Goal: Task Accomplishment & Management: Use online tool/utility

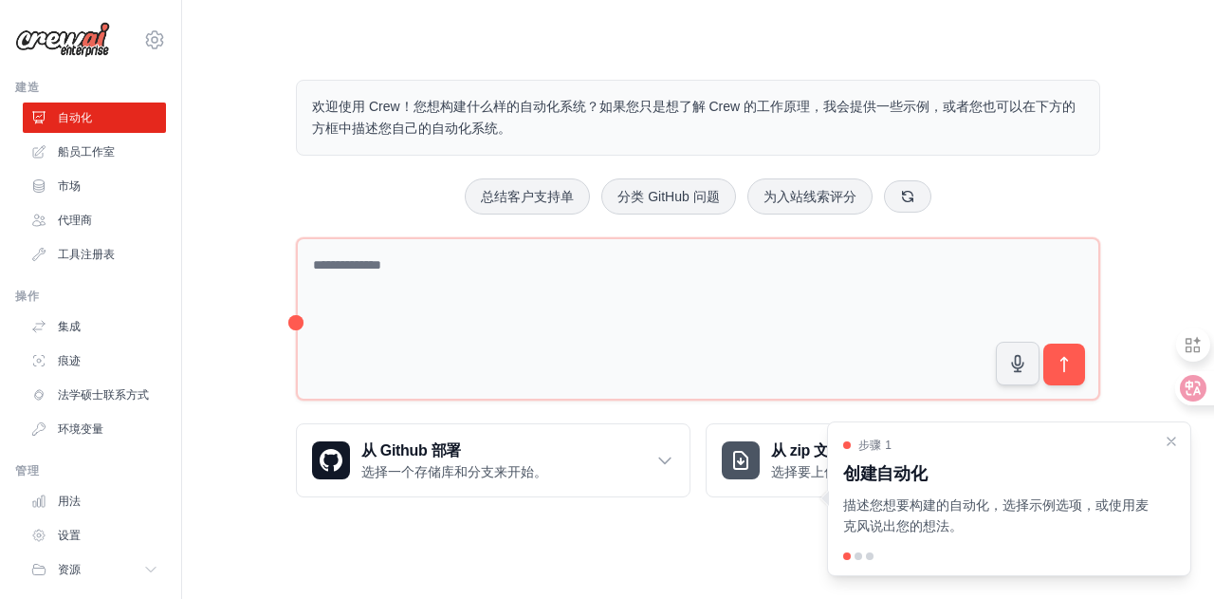
click at [861, 561] on div "步骤 1 创建自动化 描述您想要构建的自动化，选择示例选项，或使用麦克风说出您的想法。" at bounding box center [1009, 499] width 364 height 156
click at [861, 557] on div at bounding box center [859, 556] width 8 height 8
click at [858, 557] on div at bounding box center [859, 556] width 8 height 8
click at [870, 556] on div at bounding box center [870, 556] width 8 height 8
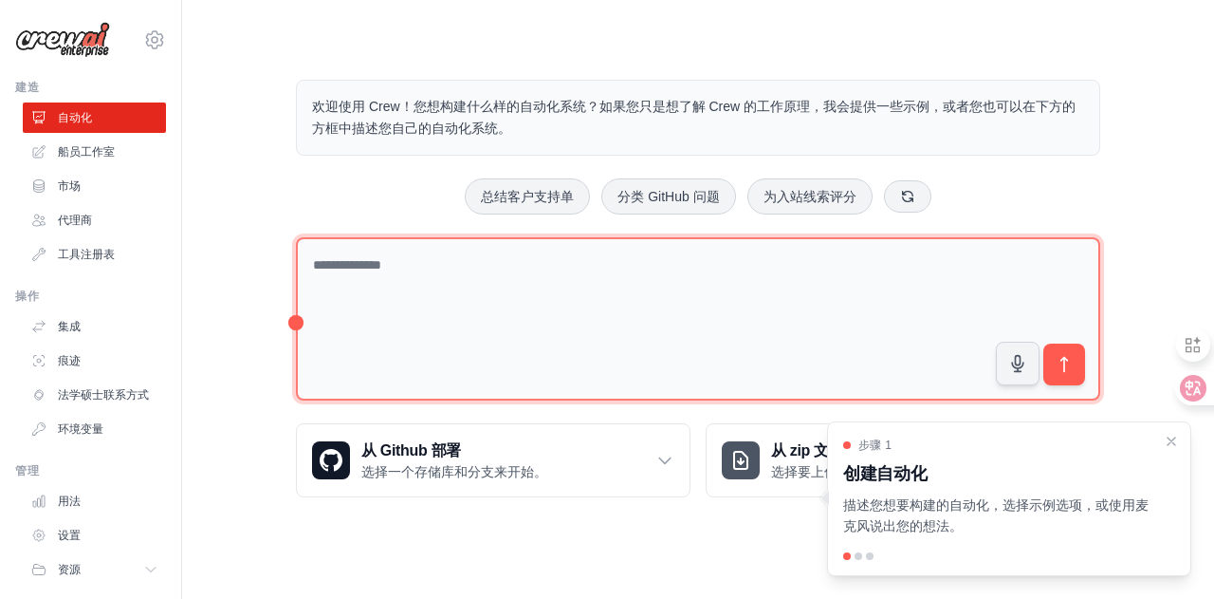
click at [764, 294] on textarea at bounding box center [698, 319] width 805 height 164
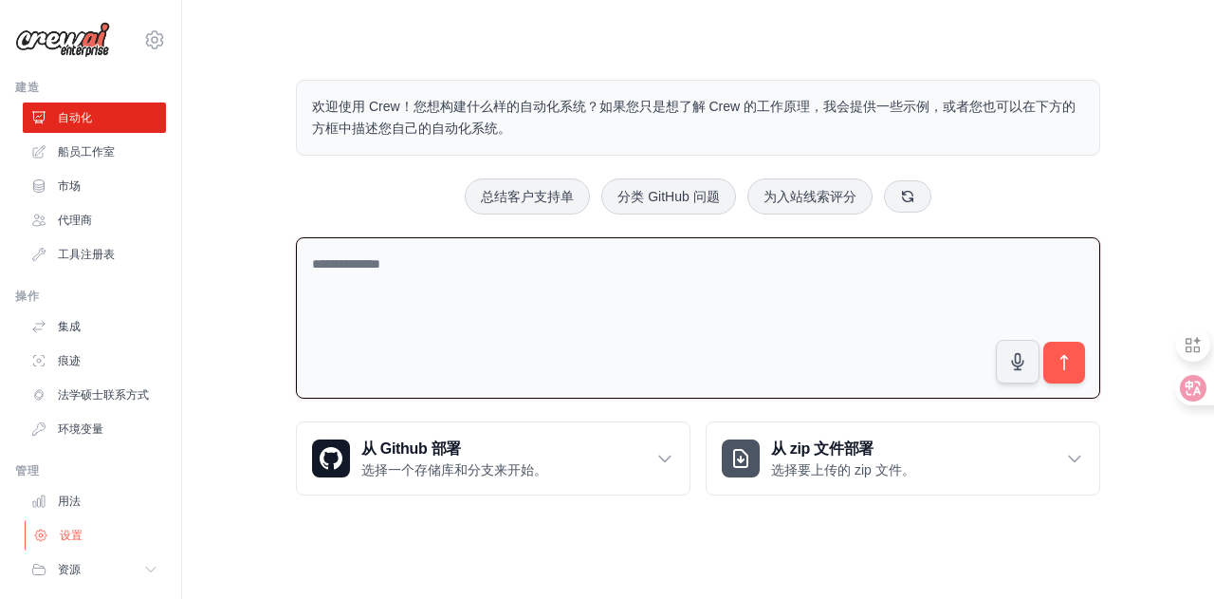
click at [46, 543] on icon at bounding box center [40, 534] width 15 height 15
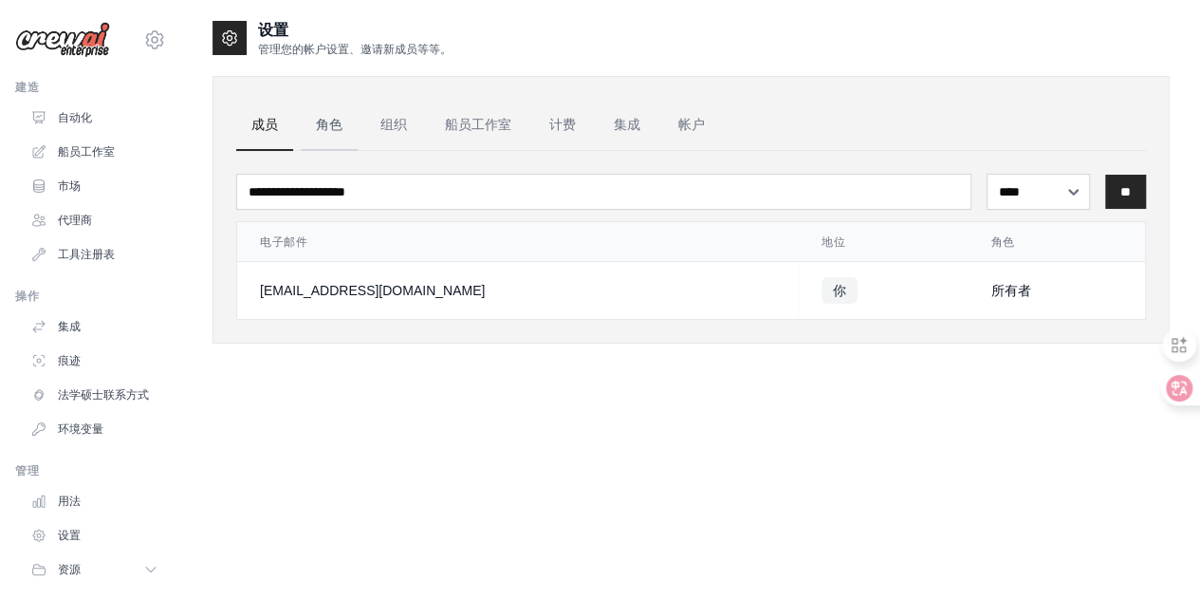
click at [331, 134] on link "角色" at bounding box center [329, 125] width 57 height 51
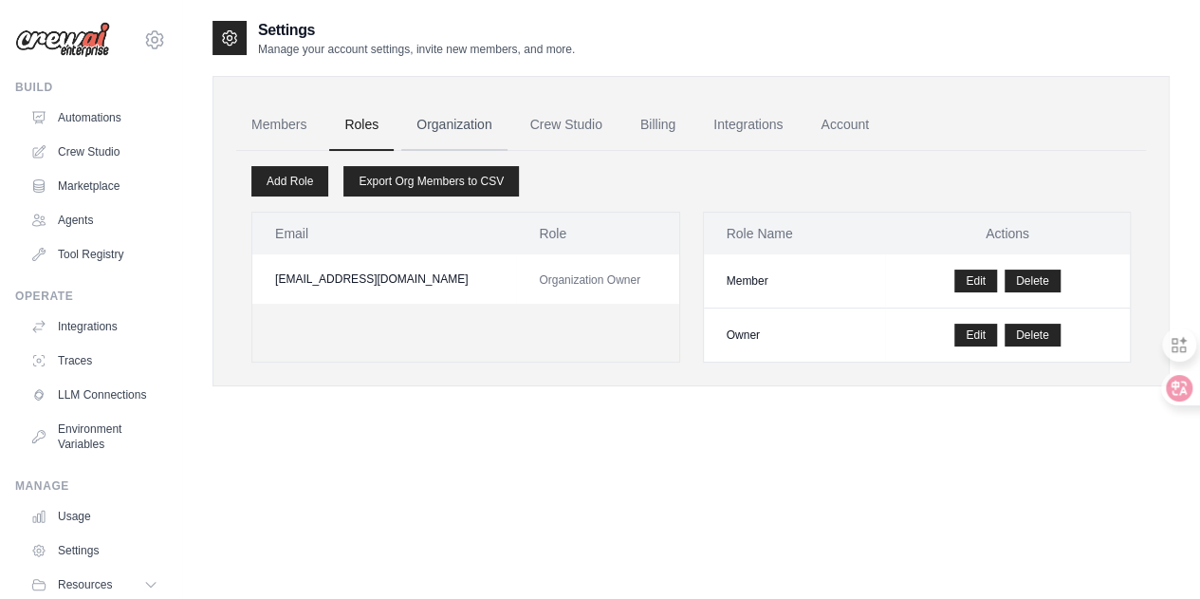
click at [466, 128] on link "Organization" at bounding box center [453, 125] width 105 height 51
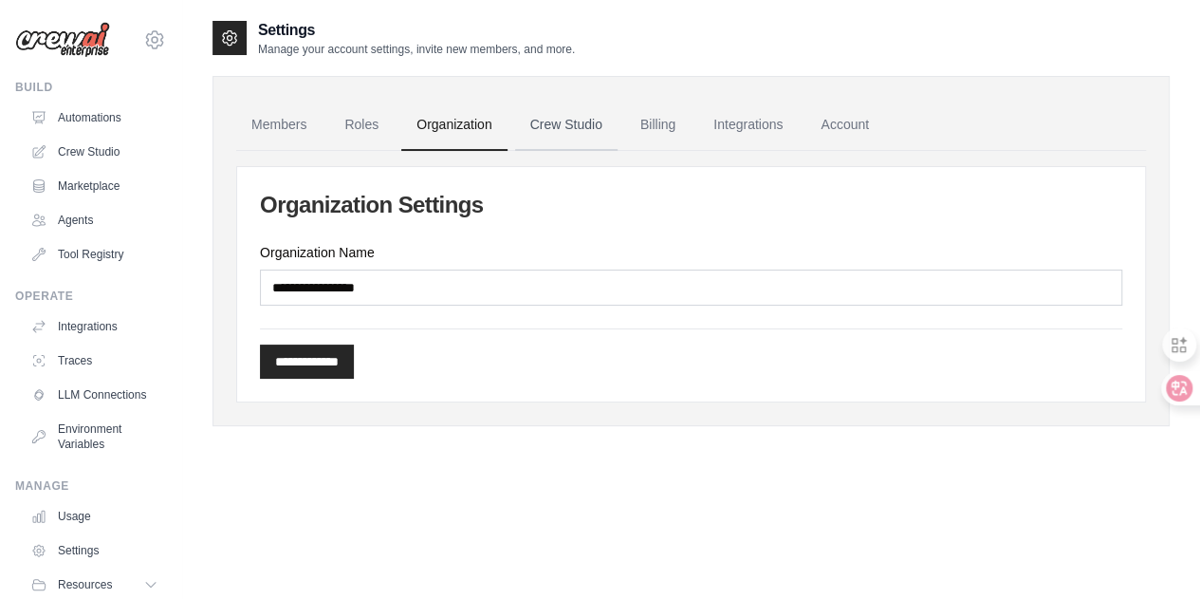
click at [569, 129] on link "Crew Studio" at bounding box center [566, 125] width 102 height 51
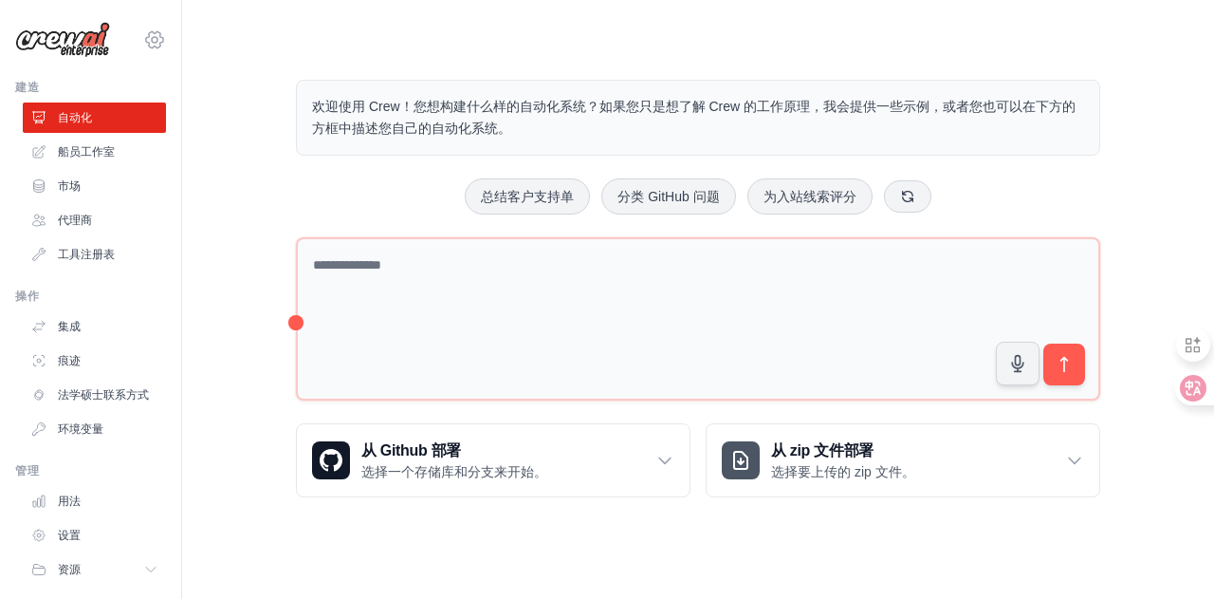
click at [152, 41] on icon at bounding box center [155, 40] width 6 height 6
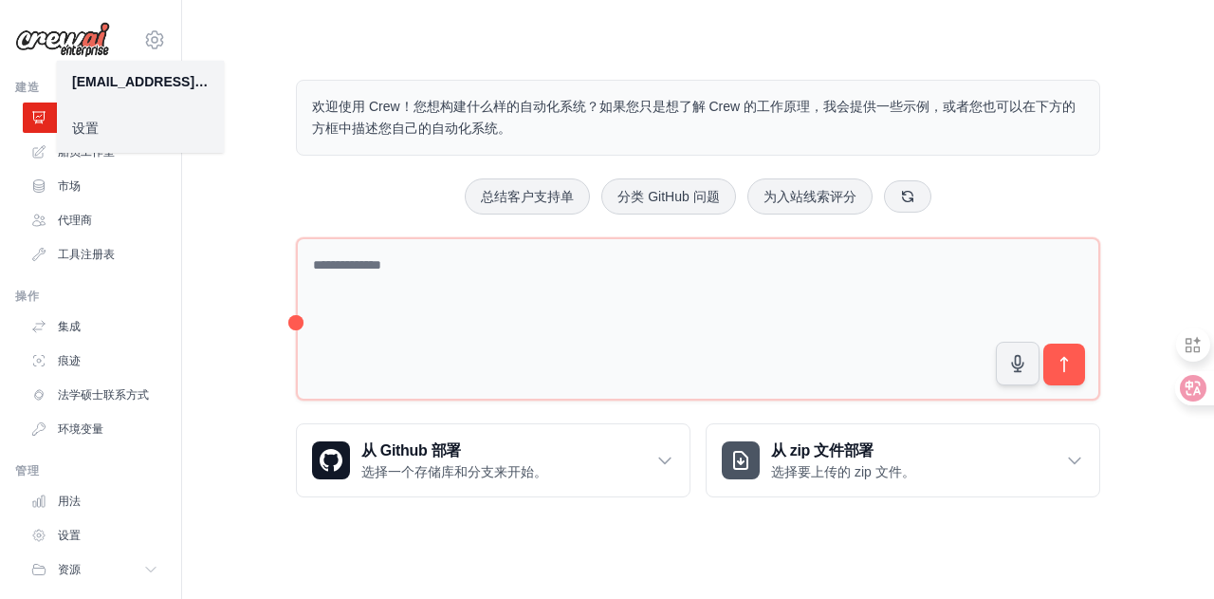
click at [104, 135] on link "设置" at bounding box center [140, 128] width 167 height 34
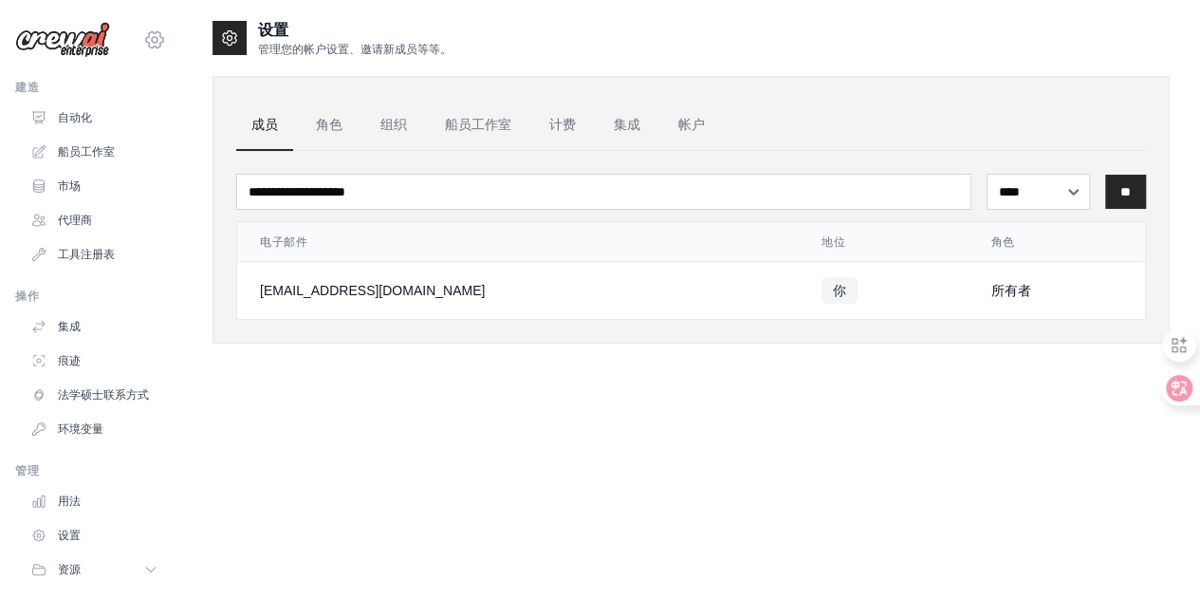
click at [143, 38] on icon at bounding box center [154, 39] width 23 height 23
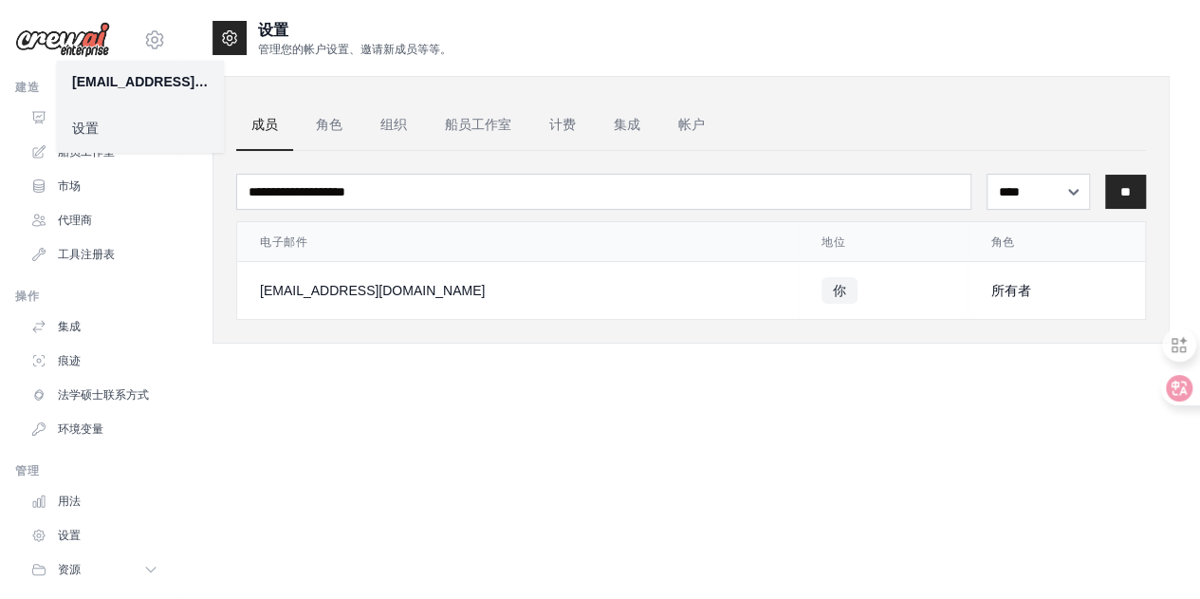
click at [641, 399] on div "设置 管理您的帐户设置、邀请新成员等等。 成员 角色 组织 船员工作室 计费 集成 帐户 **** ** *** ** 电子邮件 地位" at bounding box center [691, 318] width 957 height 599
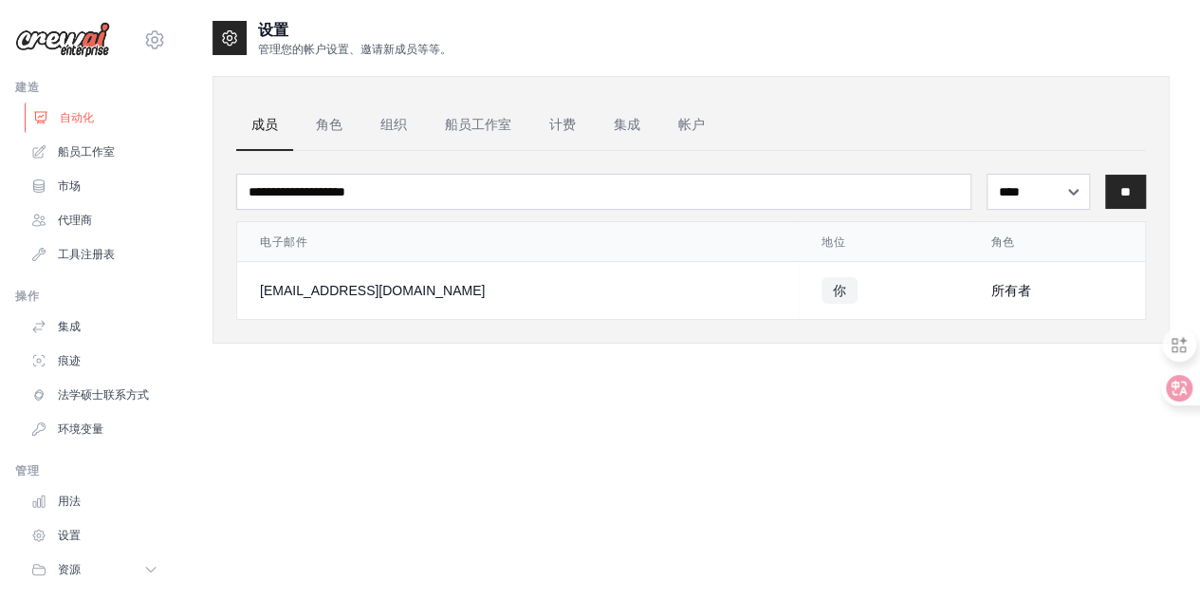
click at [76, 117] on font "自动化" at bounding box center [77, 117] width 34 height 13
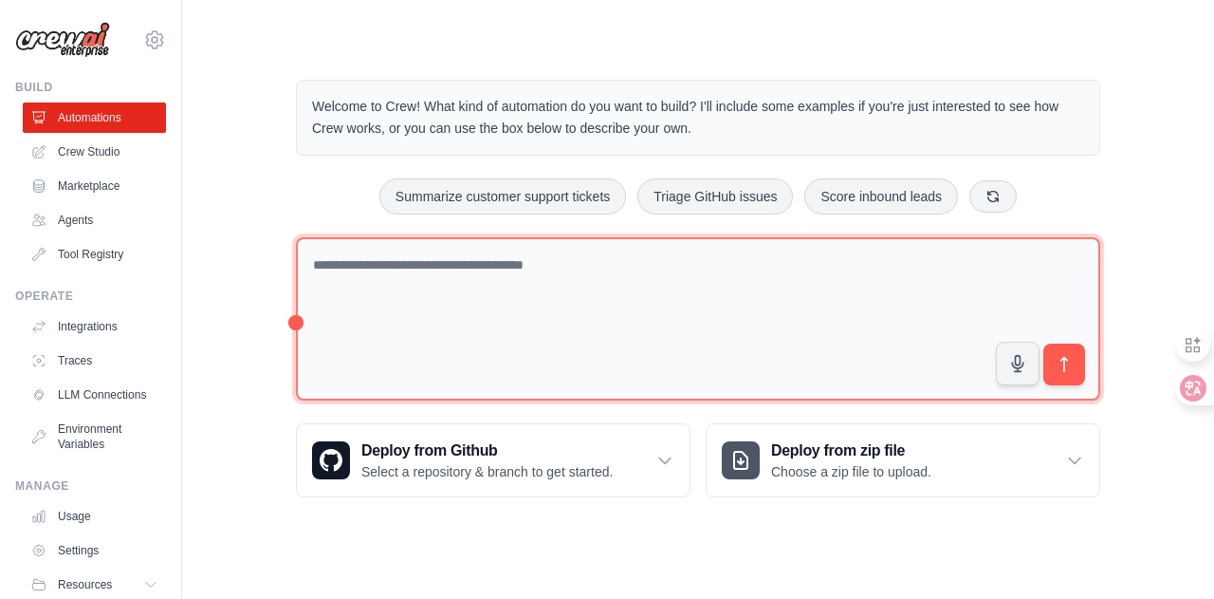
click at [419, 272] on textarea at bounding box center [698, 319] width 805 height 164
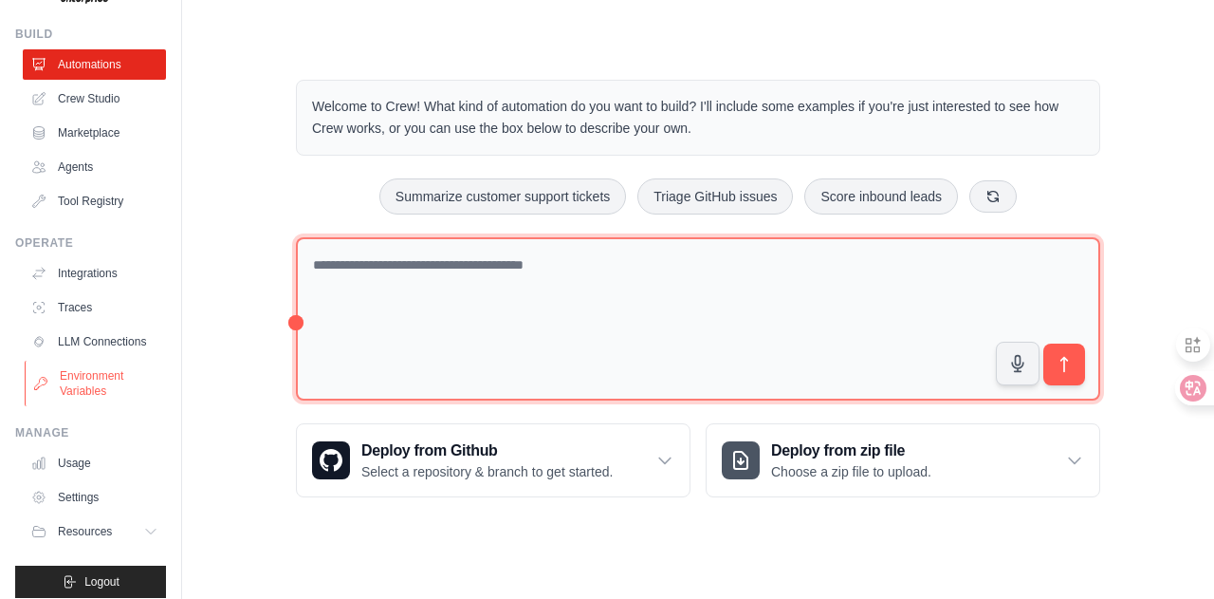
scroll to position [82, 0]
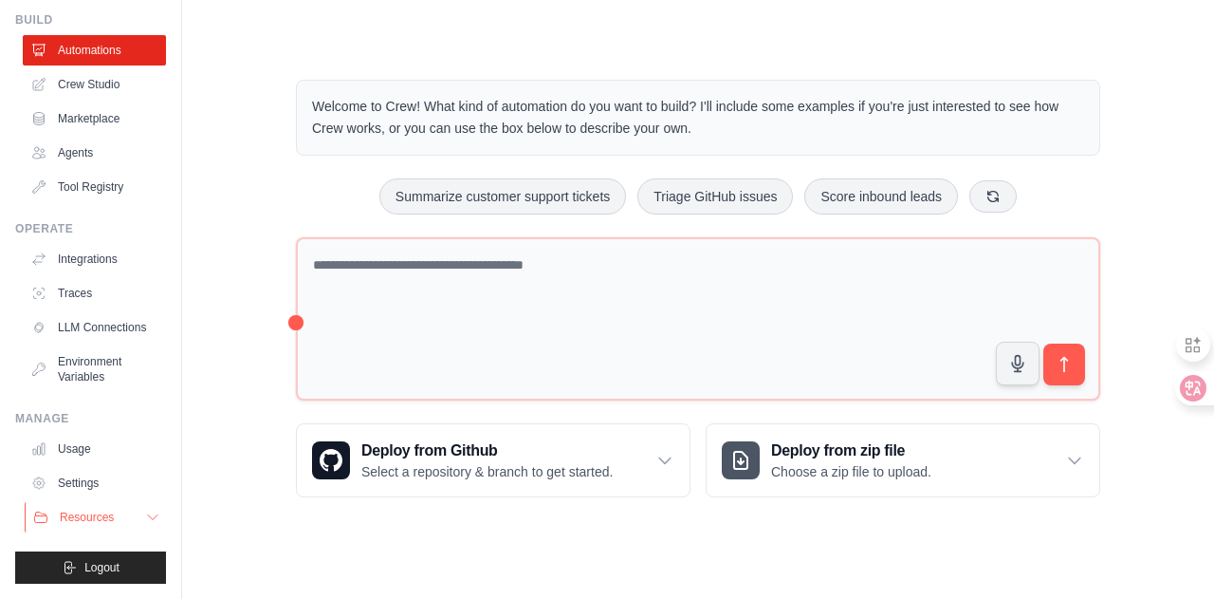
click at [129, 517] on button "Resources" at bounding box center [96, 517] width 143 height 30
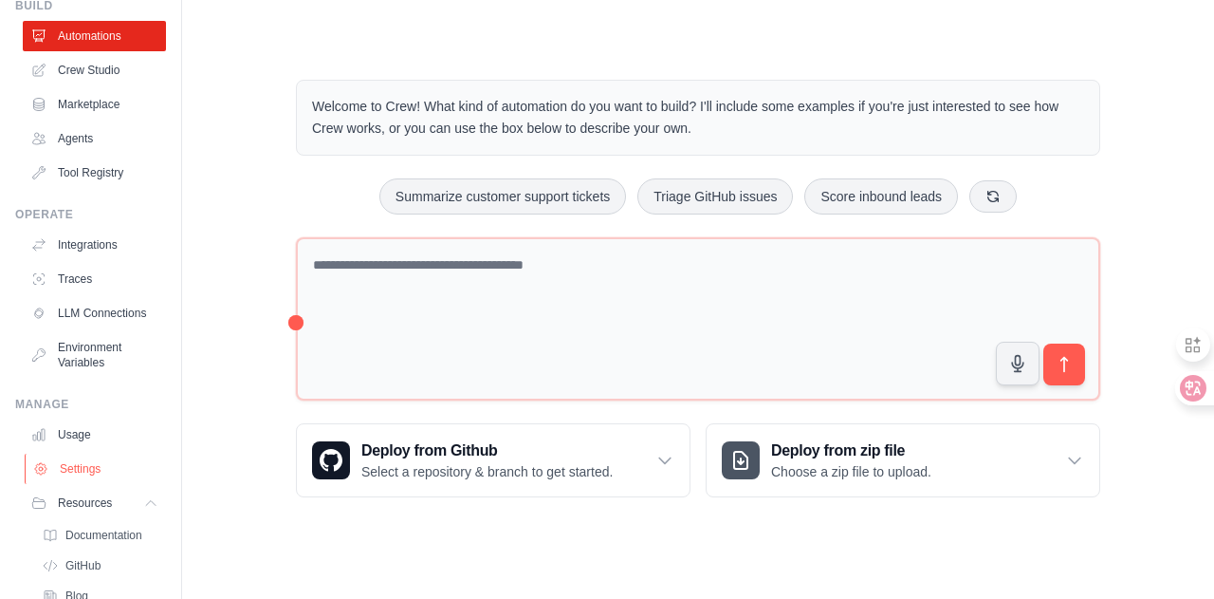
scroll to position [218, 0]
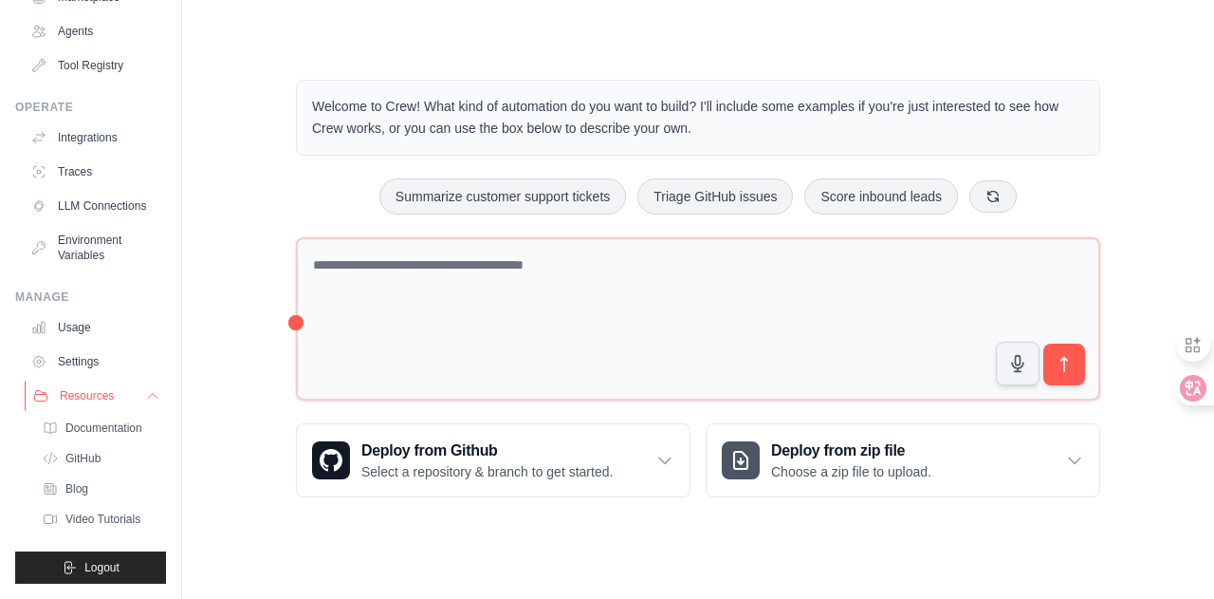
click at [145, 388] on icon at bounding box center [152, 395] width 15 height 15
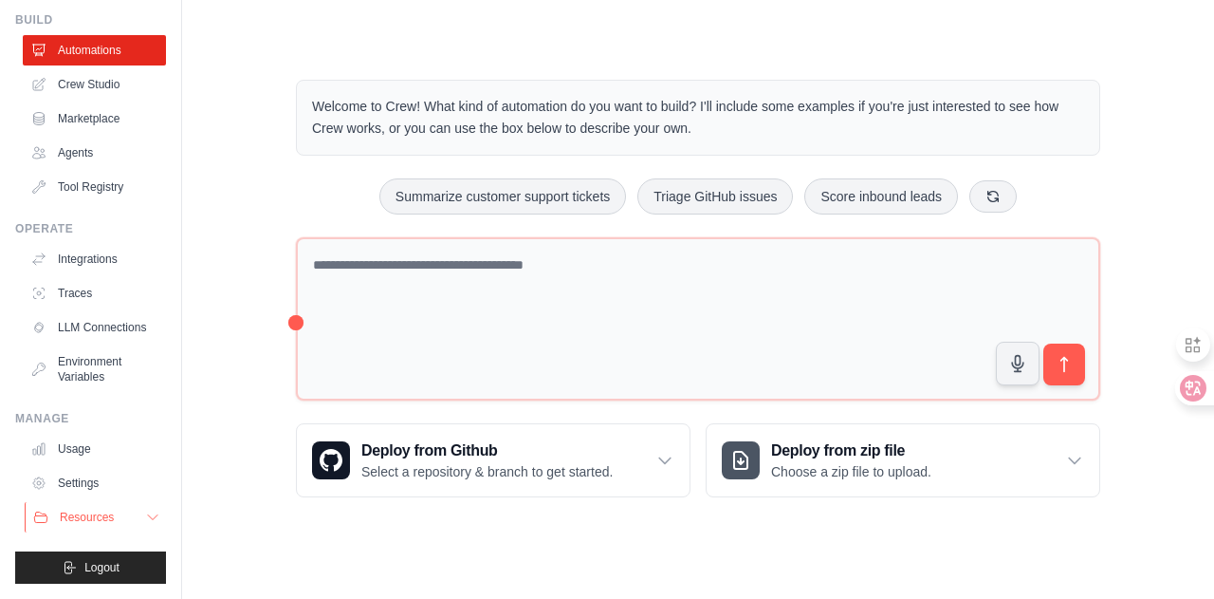
scroll to position [82, 0]
click at [145, 513] on icon at bounding box center [152, 516] width 15 height 15
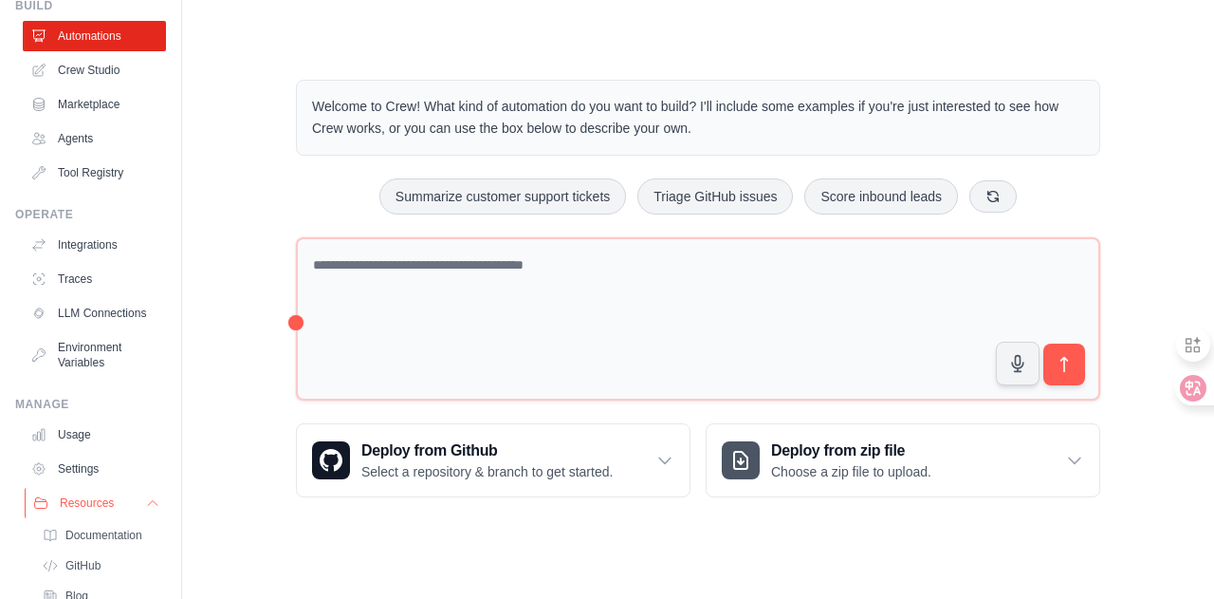
scroll to position [218, 0]
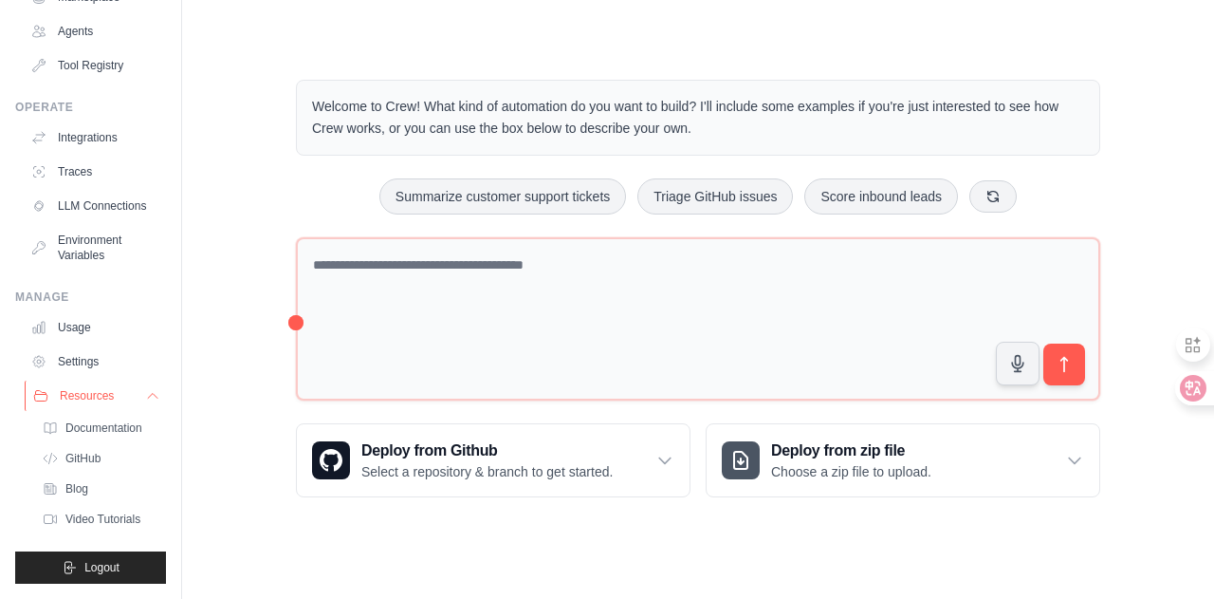
click at [145, 388] on icon at bounding box center [152, 395] width 15 height 15
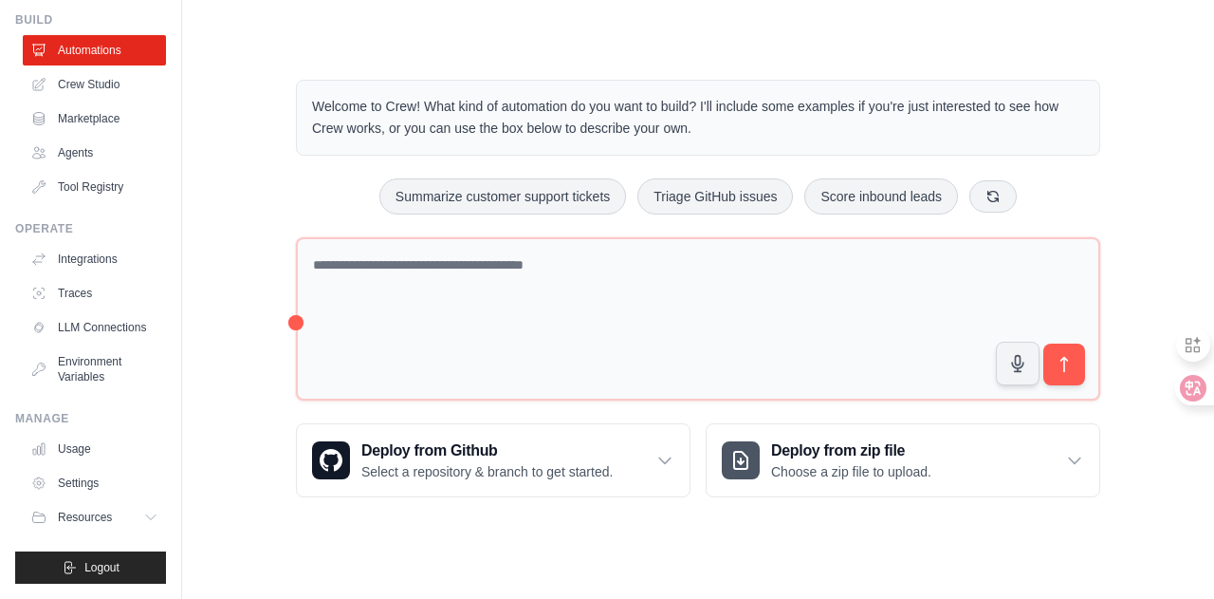
scroll to position [0, 0]
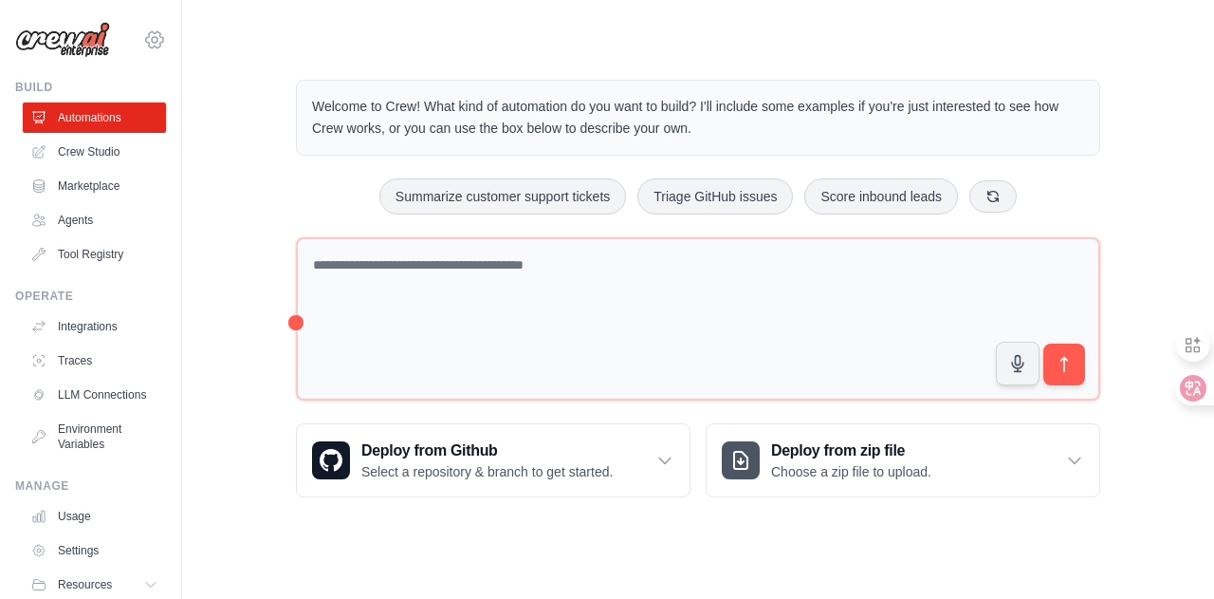
click at [146, 41] on icon at bounding box center [154, 39] width 23 height 23
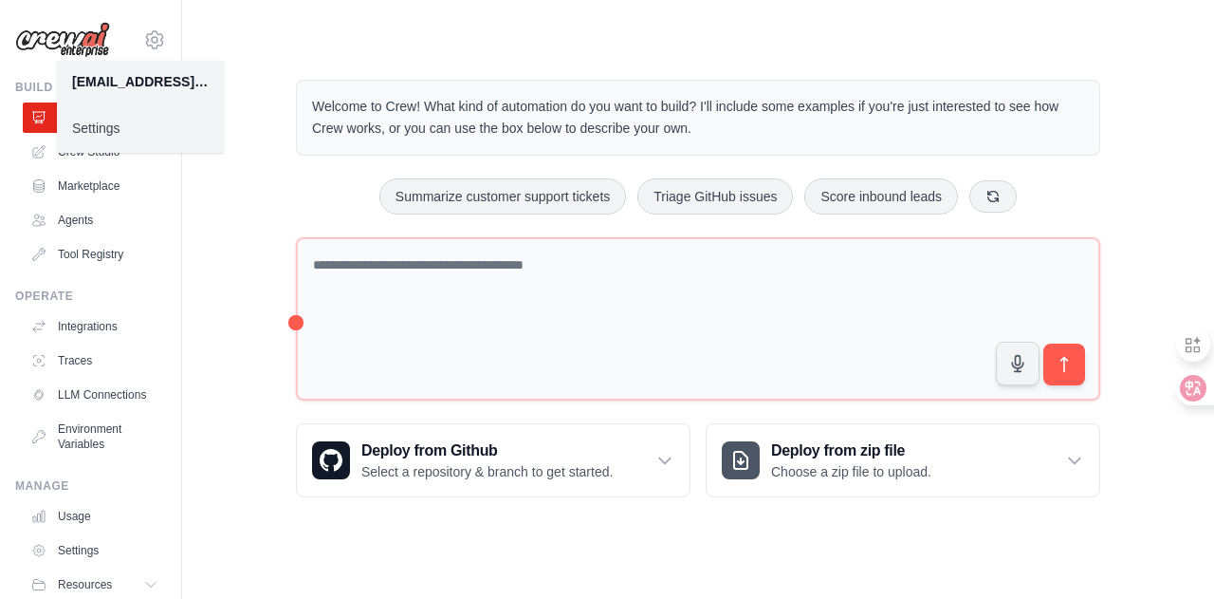
click at [268, 31] on main "Welcome to Crew! What kind of automation do you want to build? I'll include som…" at bounding box center [698, 273] width 1032 height 546
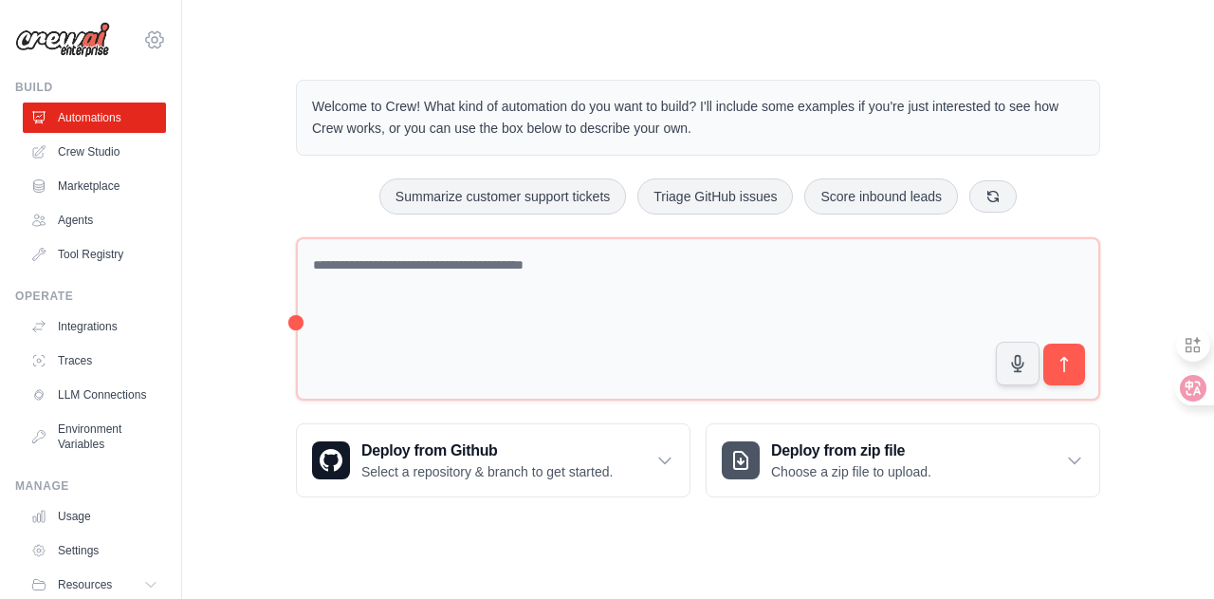
click at [152, 40] on icon at bounding box center [155, 40] width 6 height 6
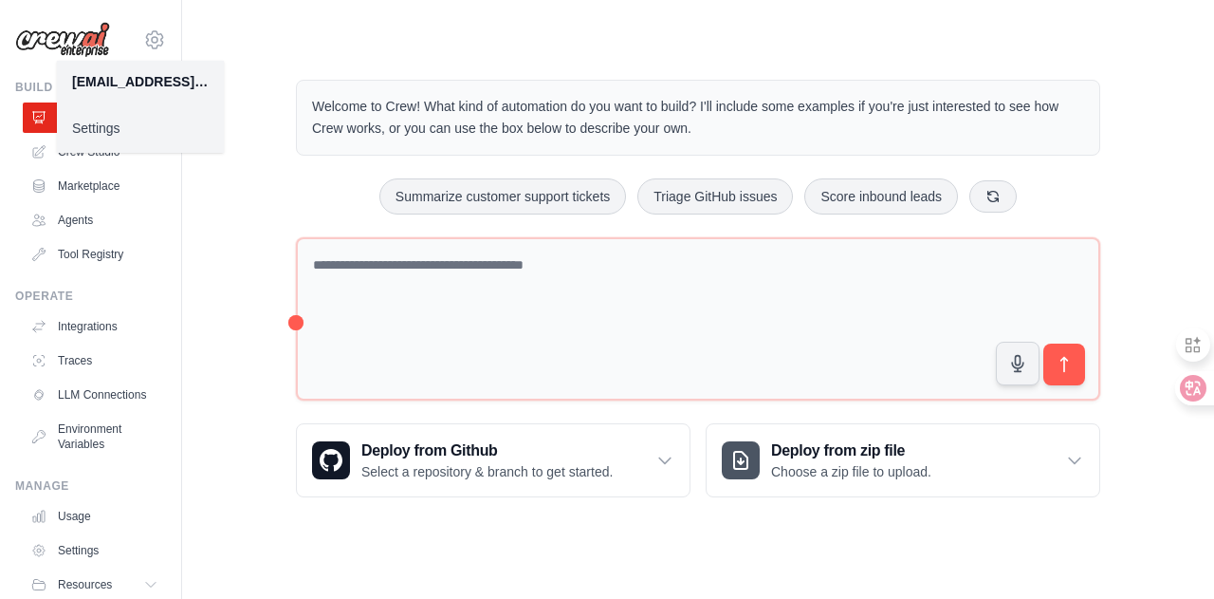
click at [102, 143] on link "Settings" at bounding box center [140, 128] width 167 height 34
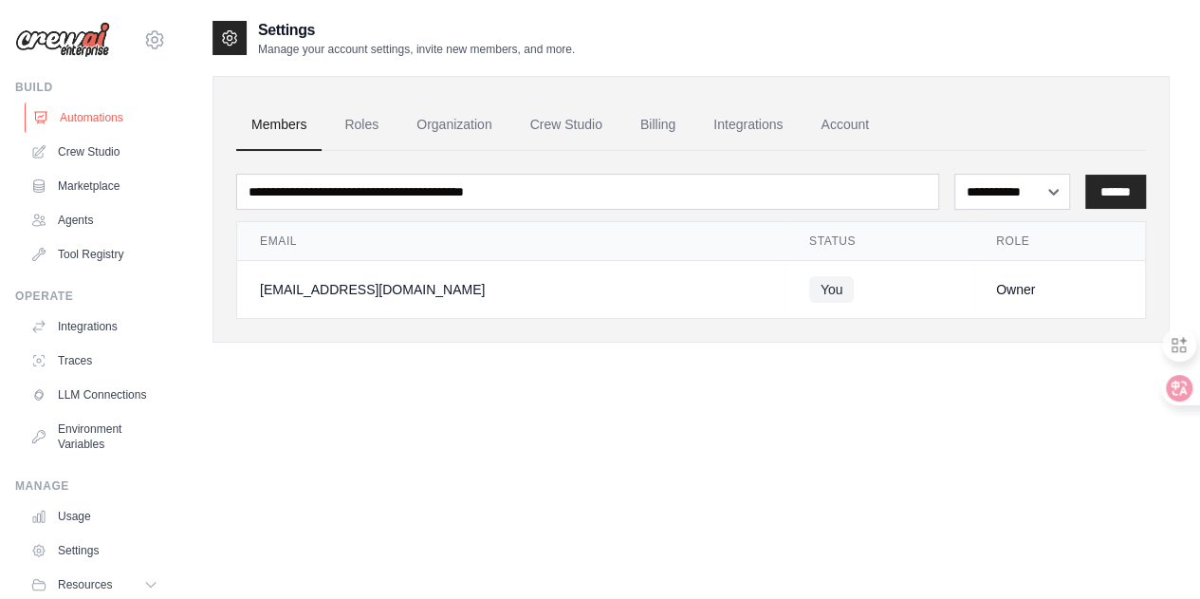
click at [85, 114] on link "Automations" at bounding box center [96, 117] width 143 height 30
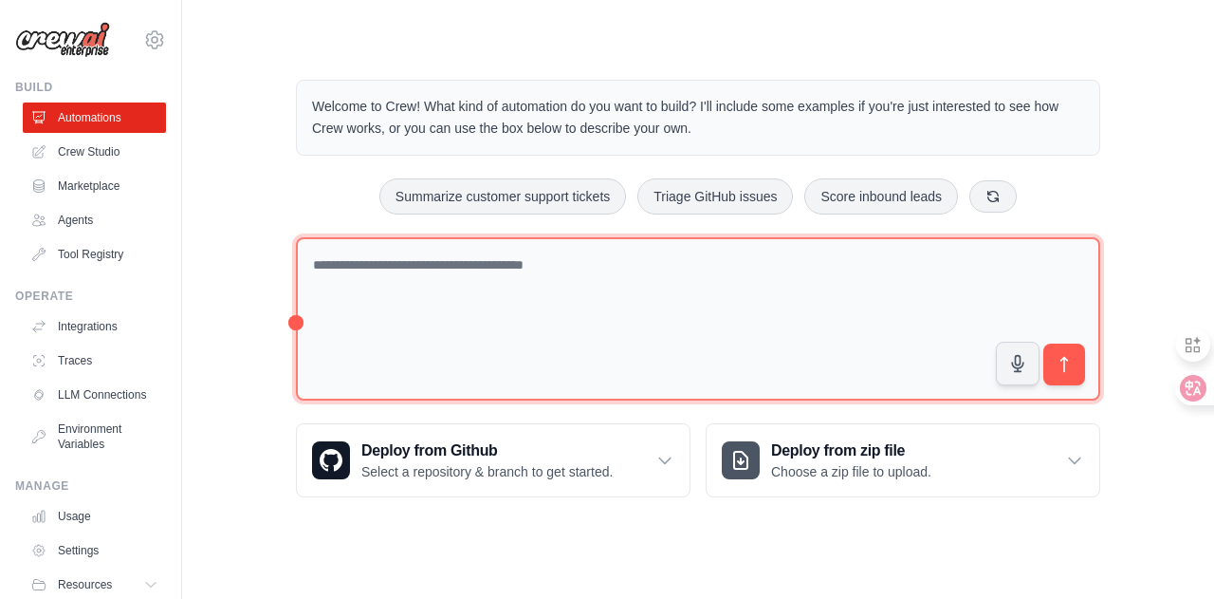
click at [422, 281] on textarea at bounding box center [698, 319] width 805 height 164
type textarea "**********"
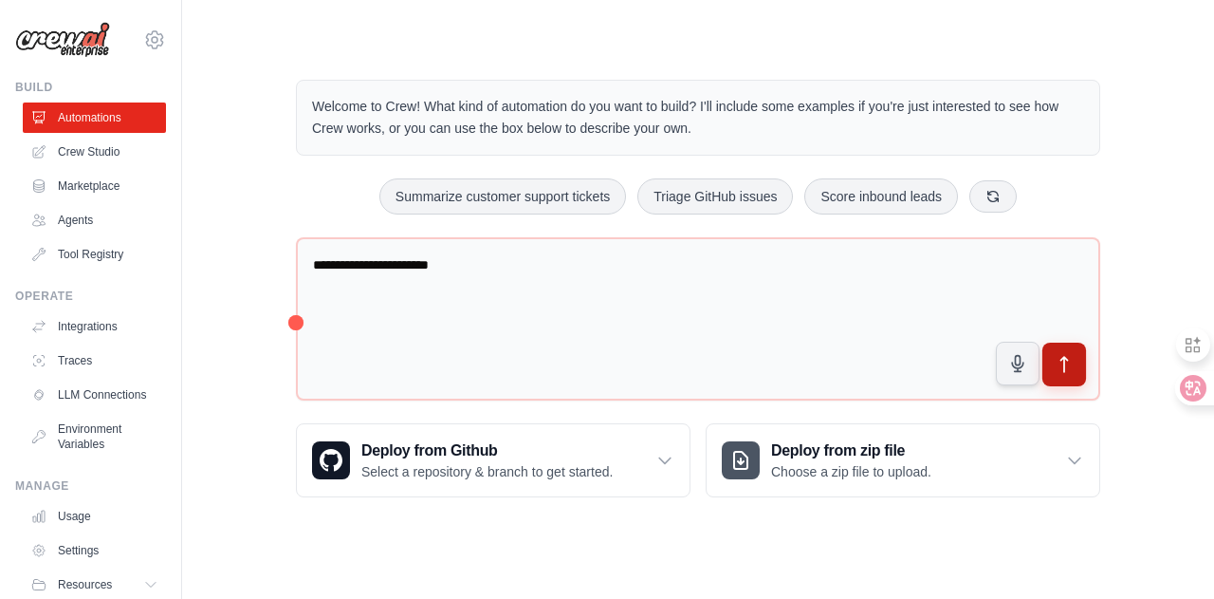
click at [1073, 368] on icon "submit" at bounding box center [1065, 365] width 20 height 20
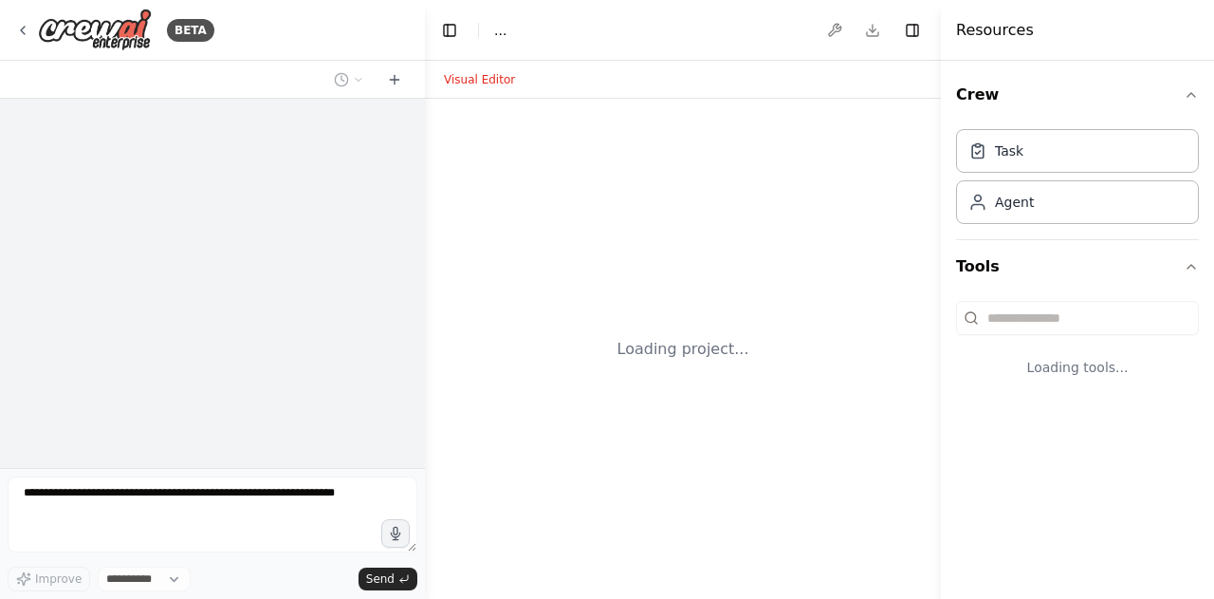
select select "****"
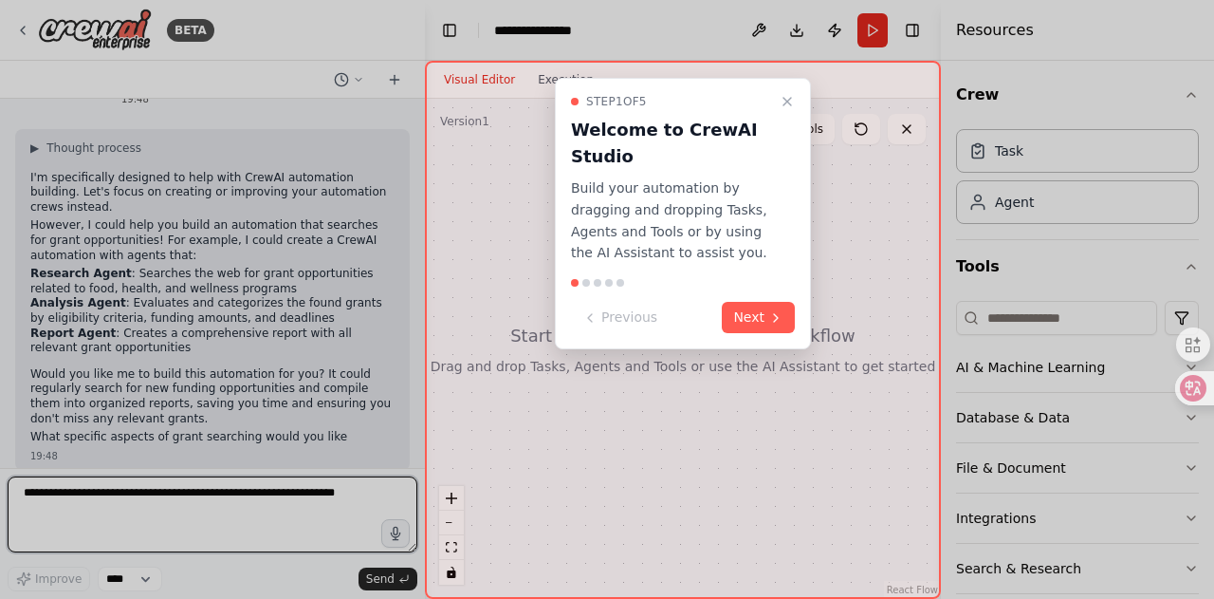
scroll to position [63, 0]
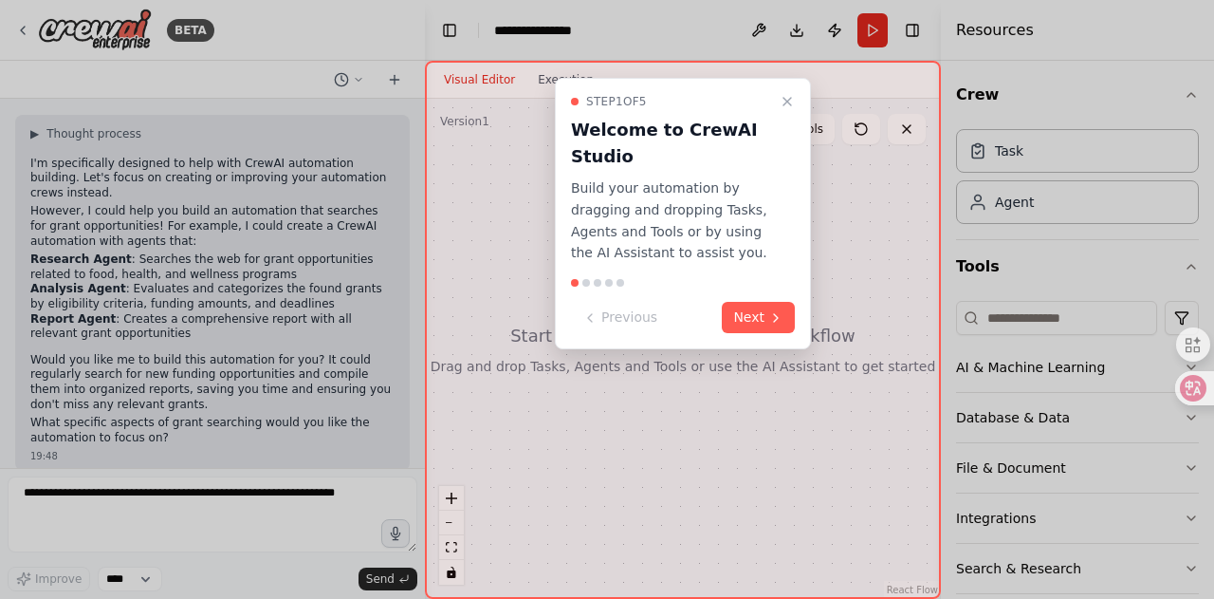
click at [585, 284] on div at bounding box center [587, 283] width 8 height 8
click at [749, 321] on button "Next" at bounding box center [758, 317] width 73 height 31
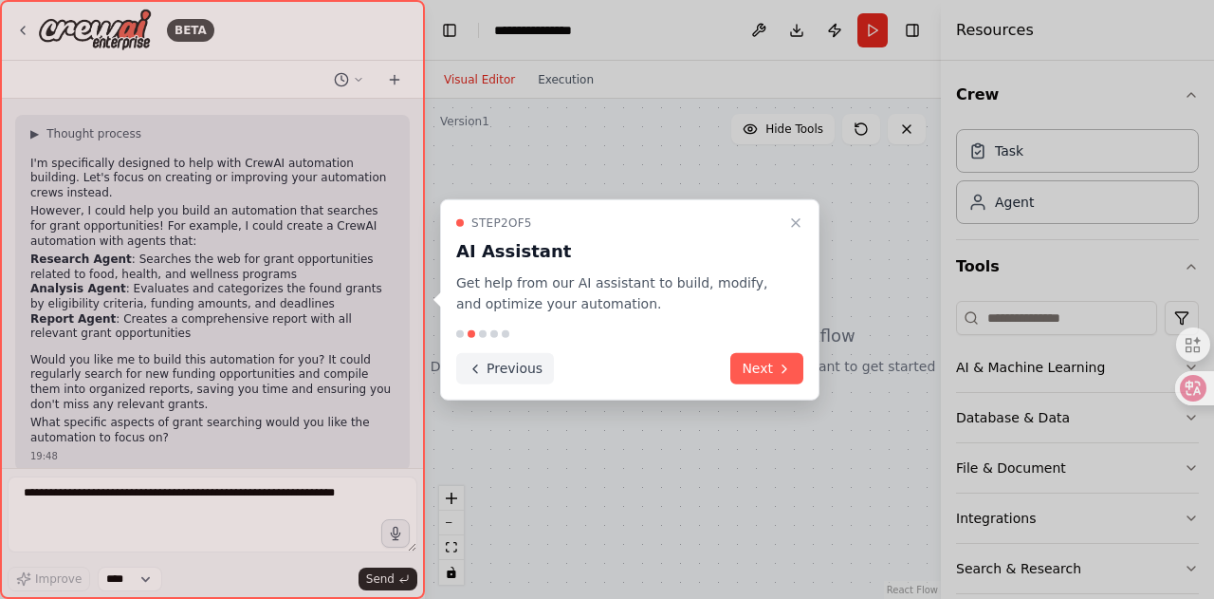
click at [480, 369] on icon at bounding box center [475, 368] width 15 height 15
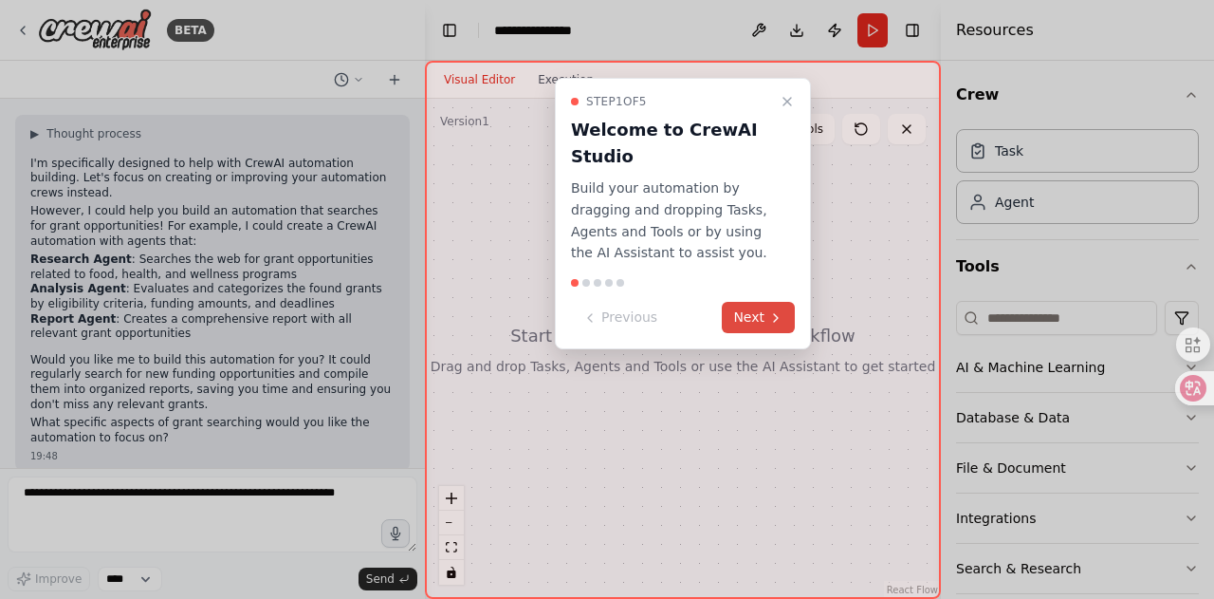
click at [761, 314] on button "Next" at bounding box center [758, 317] width 73 height 31
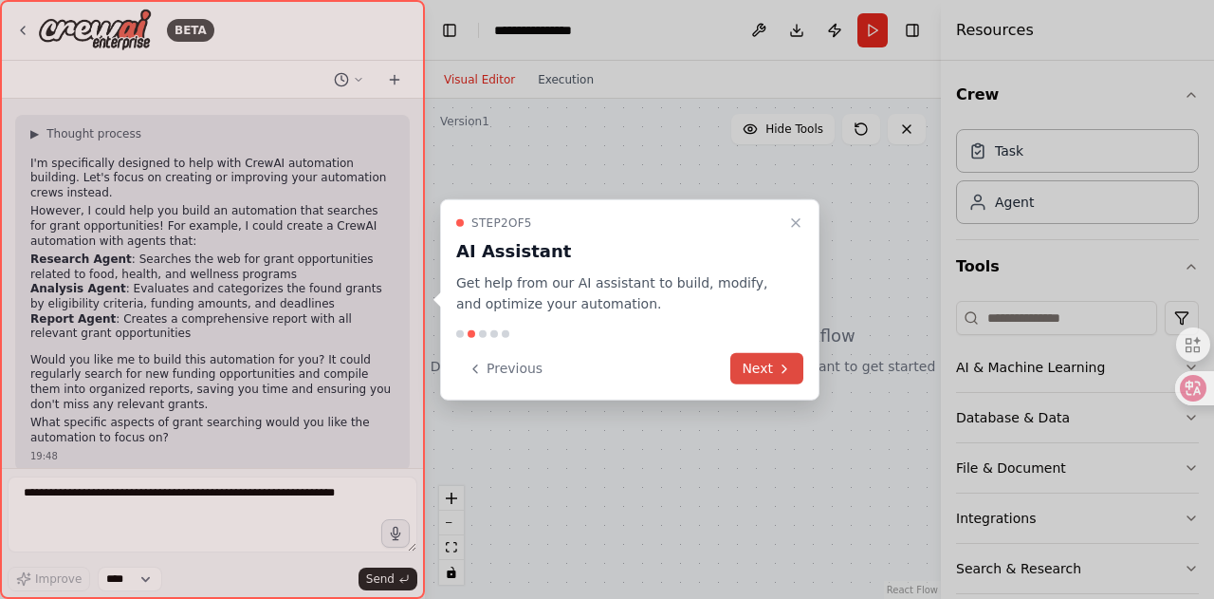
click at [772, 377] on button "Next" at bounding box center [767, 368] width 73 height 31
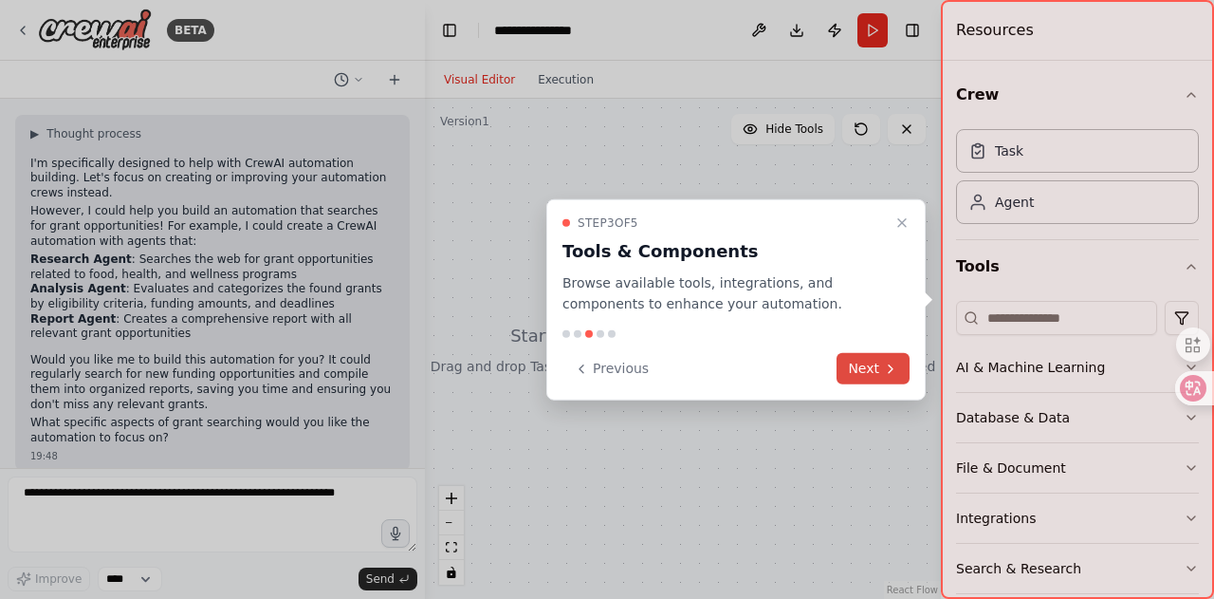
click at [871, 365] on button "Next" at bounding box center [873, 368] width 73 height 31
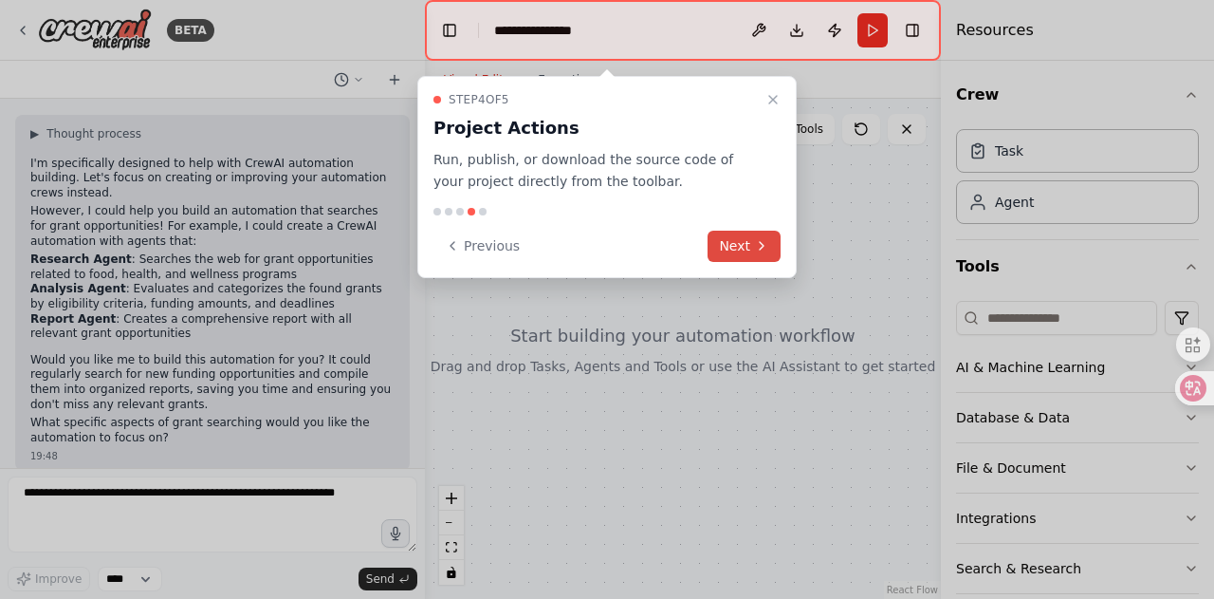
click at [734, 247] on button "Next" at bounding box center [744, 246] width 73 height 31
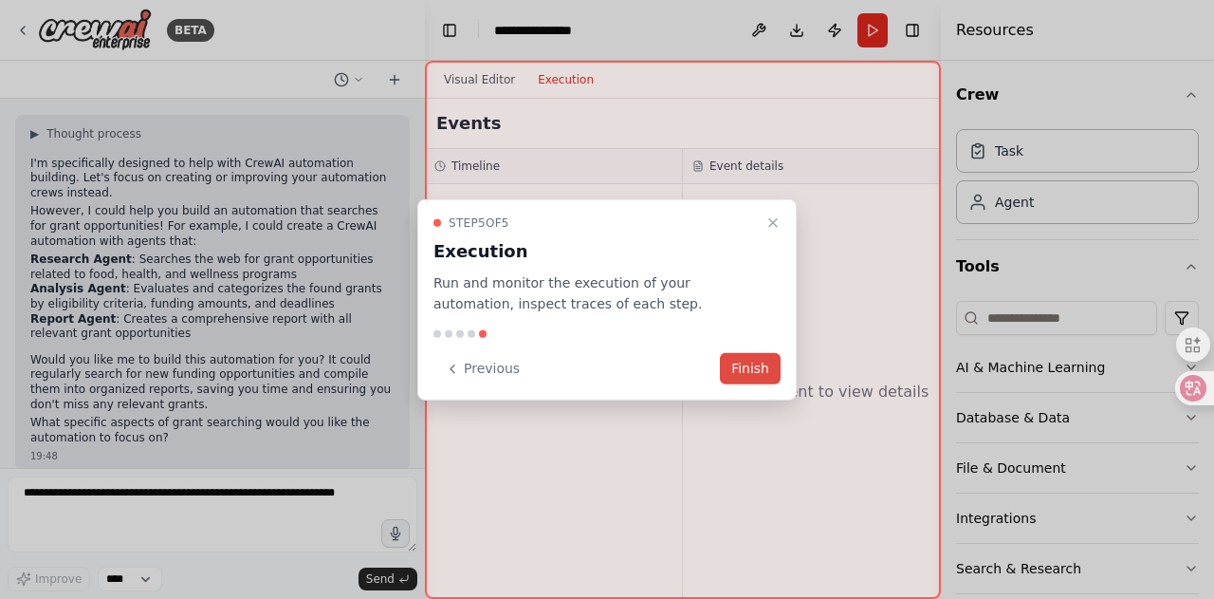
click at [772, 358] on button "Finish" at bounding box center [750, 368] width 61 height 31
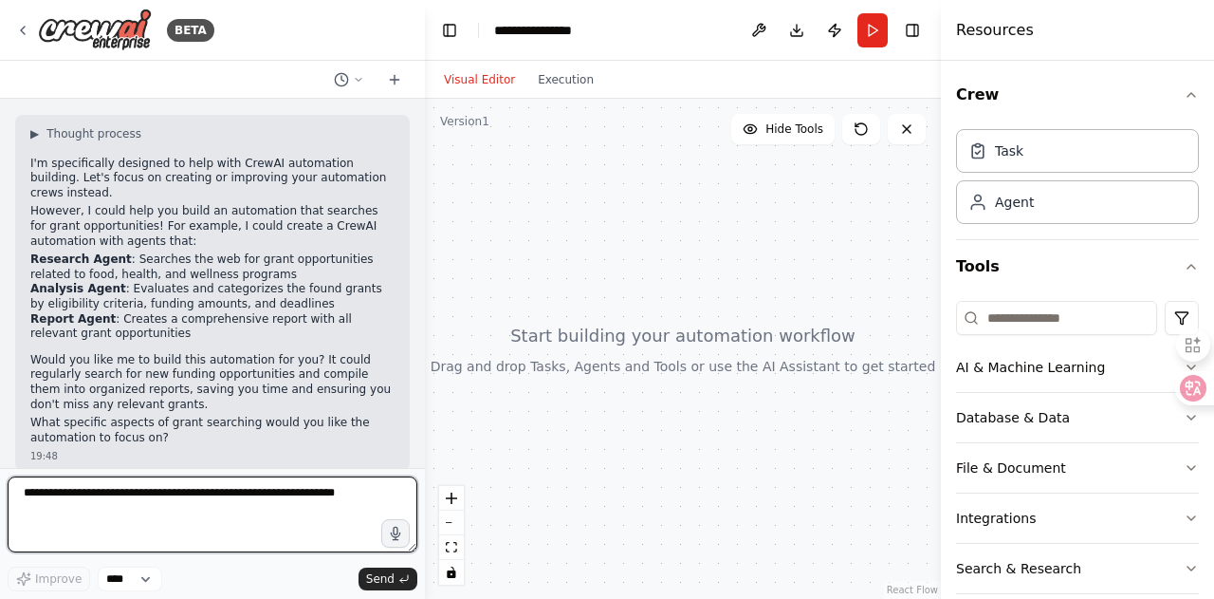
click at [130, 509] on textarea at bounding box center [213, 514] width 410 height 76
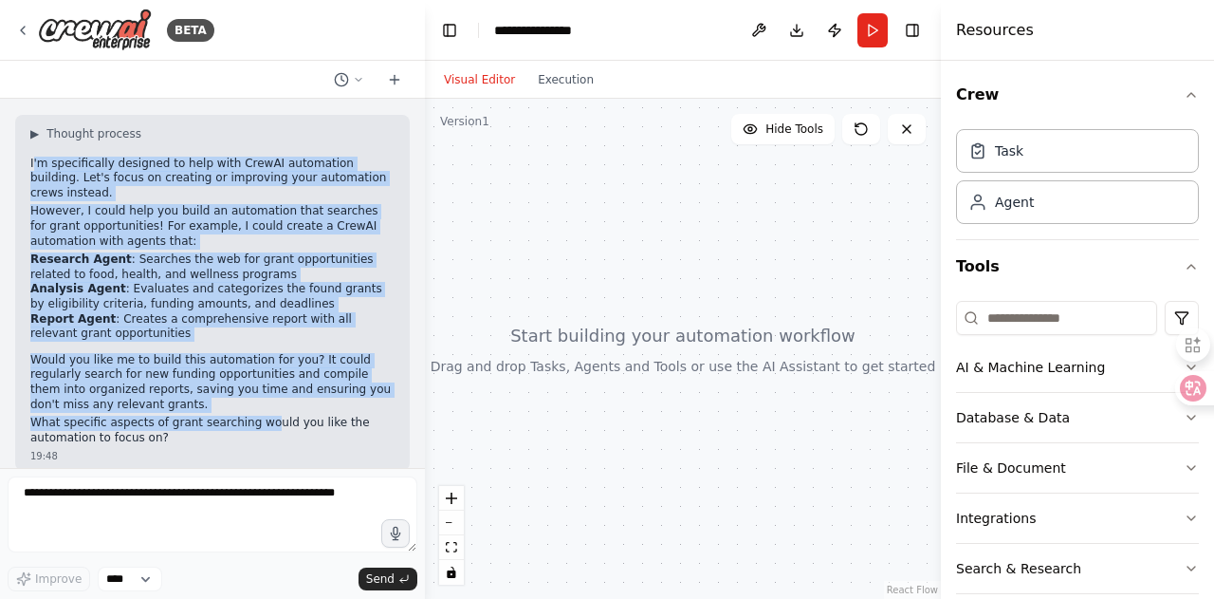
drag, startPoint x: 32, startPoint y: 163, endPoint x: 249, endPoint y: 407, distance: 325.9
click at [249, 407] on div "▶ Thought process I'm specifically designed to help with CrewAI automation buil…" at bounding box center [212, 286] width 364 height 320
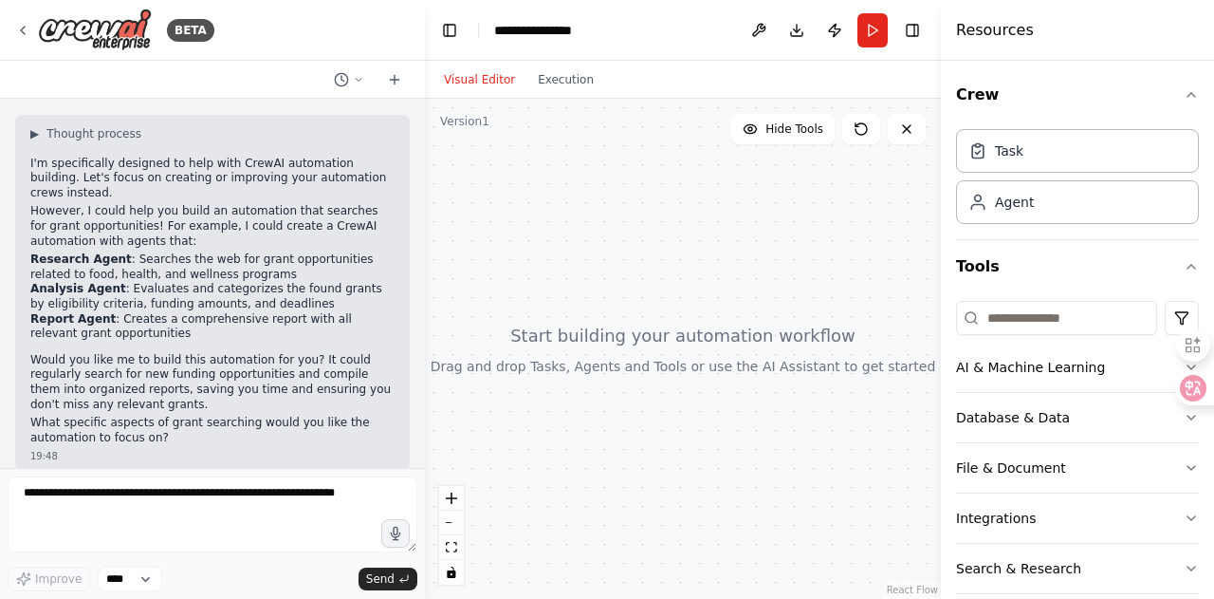
click at [184, 416] on p "What specific aspects of grant searching would you like the automation to focus…" at bounding box center [212, 430] width 364 height 29
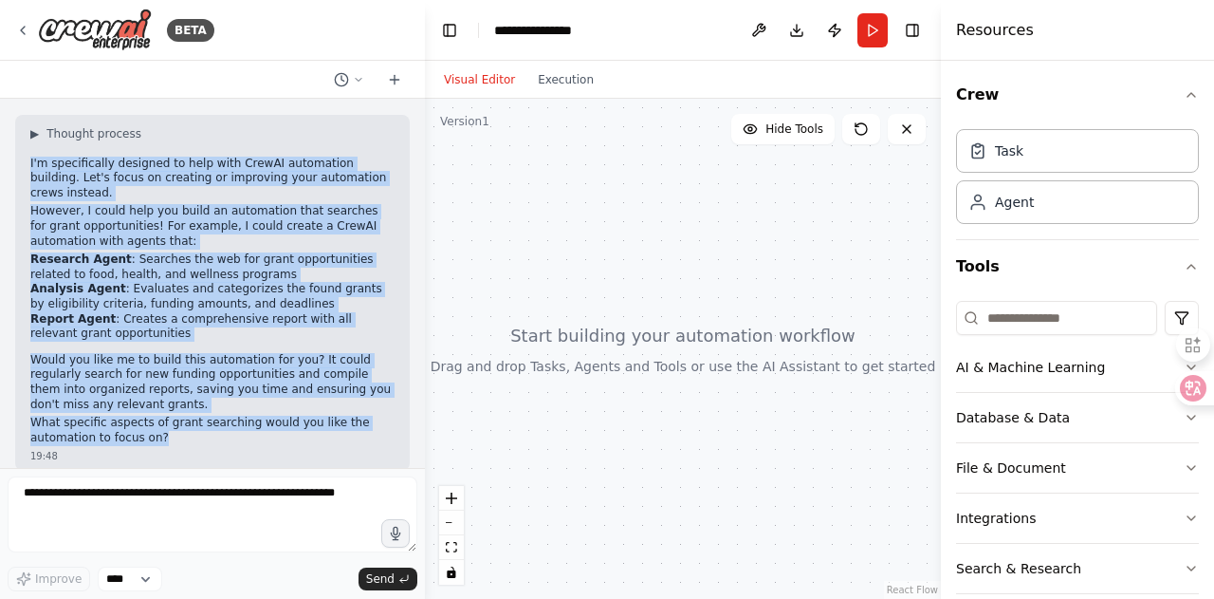
drag, startPoint x: 175, startPoint y: 424, endPoint x: 16, endPoint y: 165, distance: 303.6
click at [16, 165] on div "▶ Thought process I'm specifically designed to help with CrewAI automation buil…" at bounding box center [212, 293] width 395 height 357
click at [148, 582] on select "****" at bounding box center [130, 578] width 65 height 25
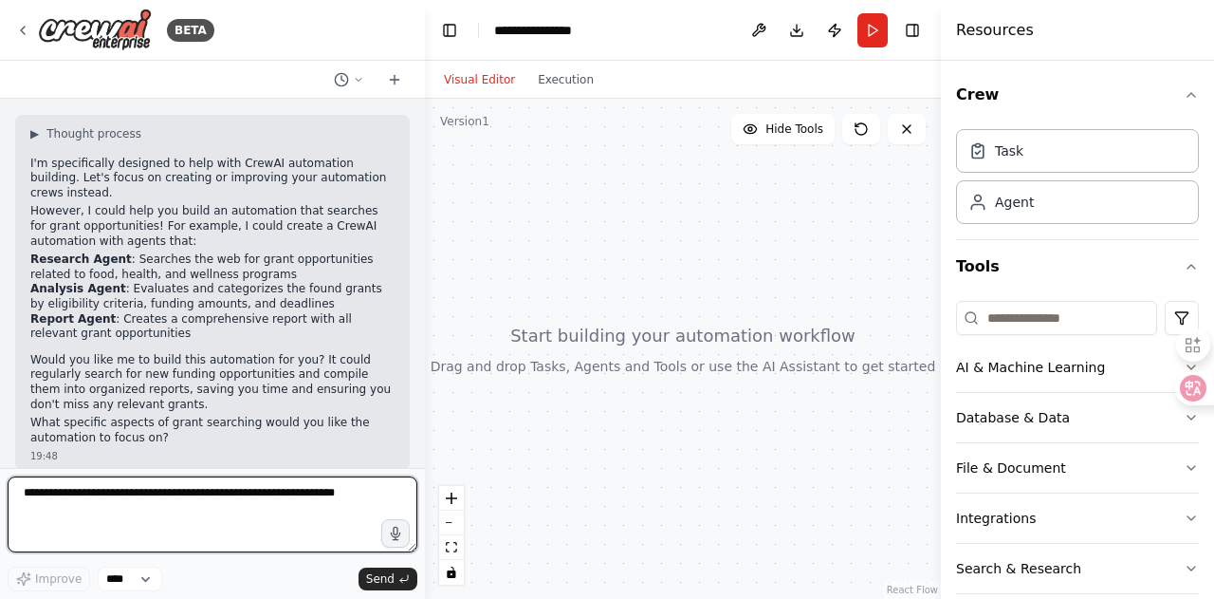
click at [148, 499] on textarea at bounding box center [213, 514] width 410 height 76
type textarea "*"
type textarea "**********"
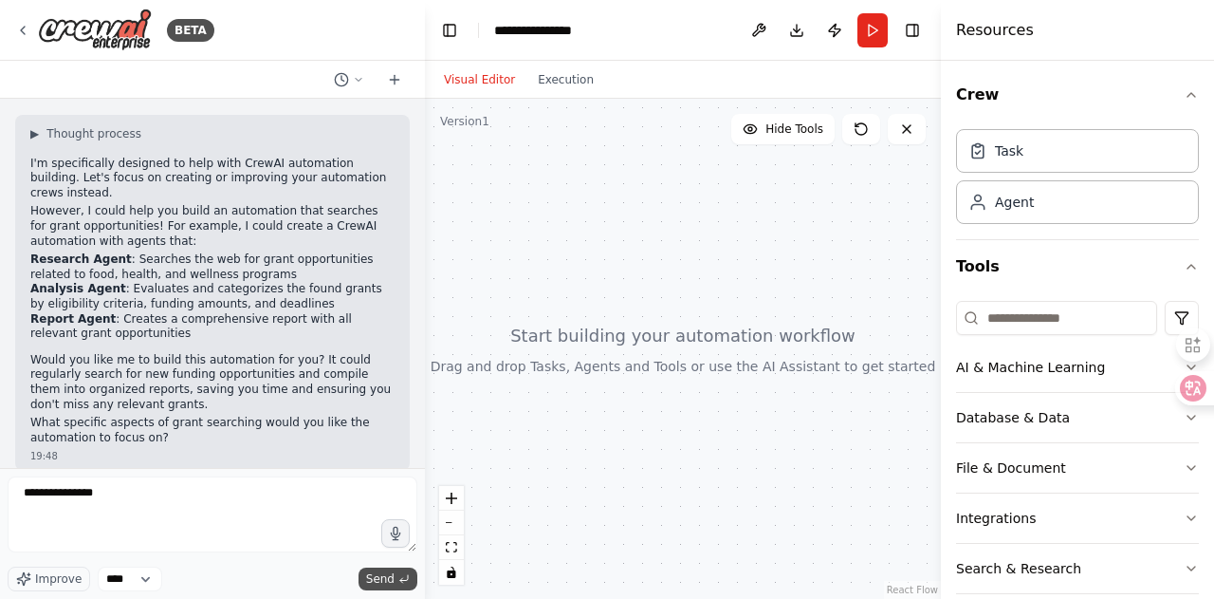
click at [364, 572] on button "Send" at bounding box center [388, 578] width 59 height 23
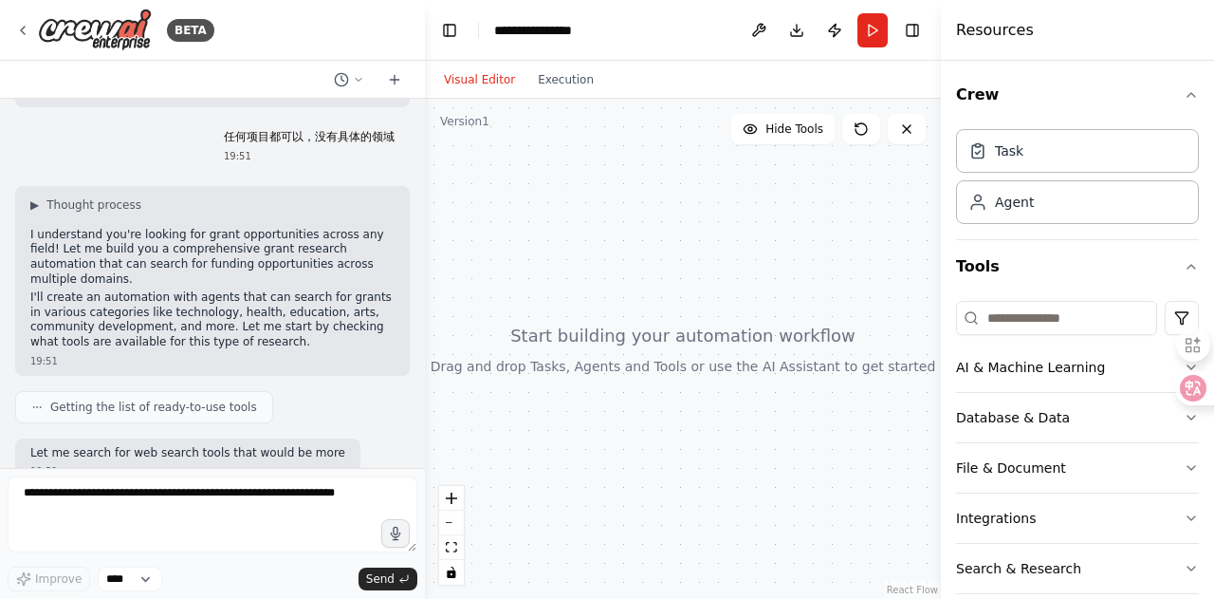
scroll to position [537, 0]
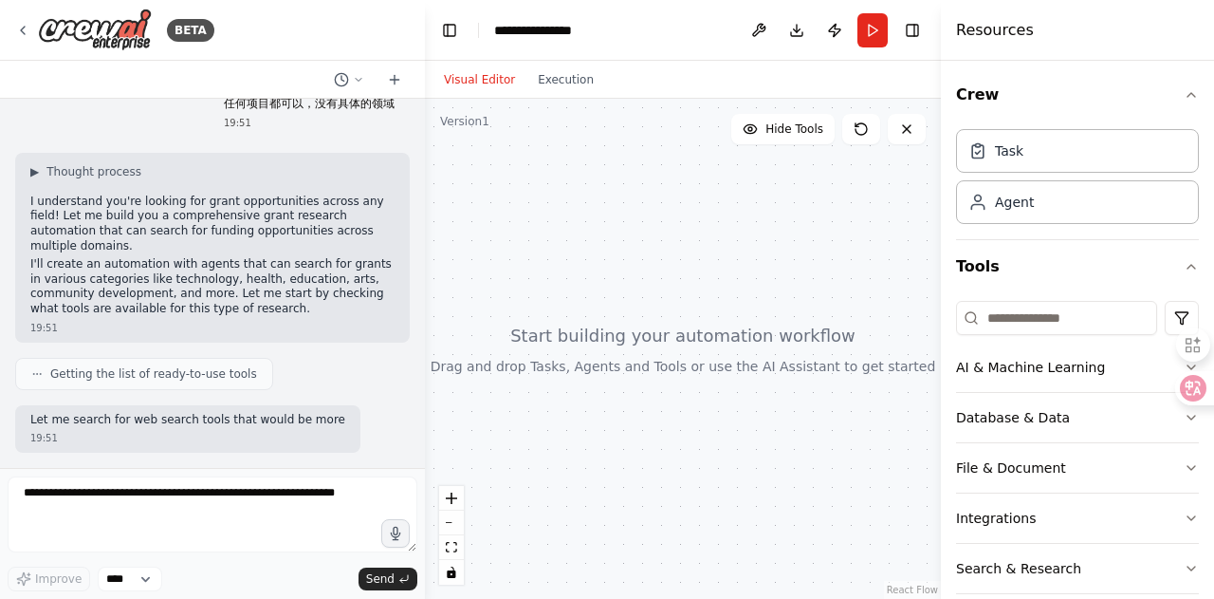
click at [27, 233] on div "▶ Thought process I understand you're looking for grant opportunities across an…" at bounding box center [212, 248] width 395 height 190
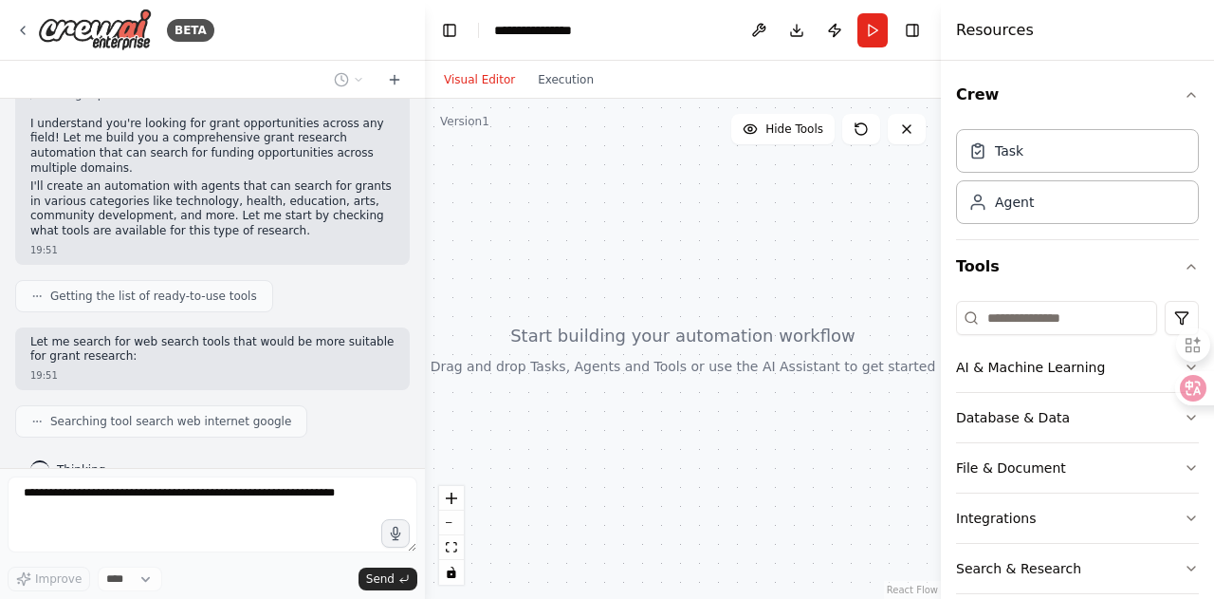
scroll to position [442, 0]
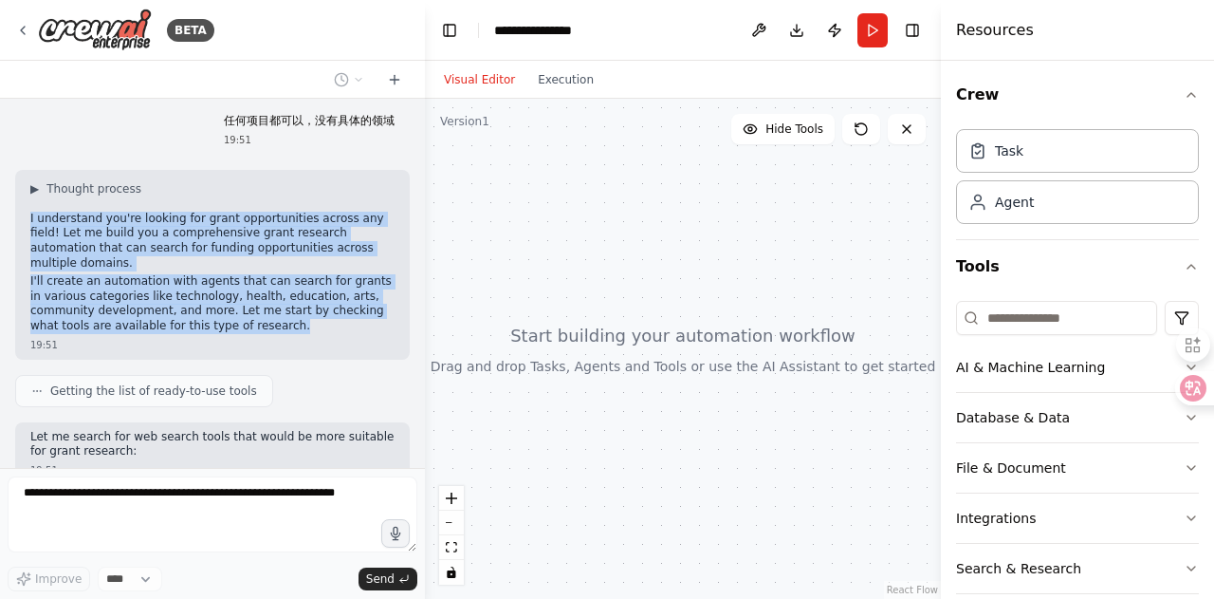
drag, startPoint x: 28, startPoint y: 202, endPoint x: 237, endPoint y: 303, distance: 231.7
click at [237, 303] on div "▶ Thought process I understand you're looking for grant opportunities across an…" at bounding box center [212, 265] width 395 height 190
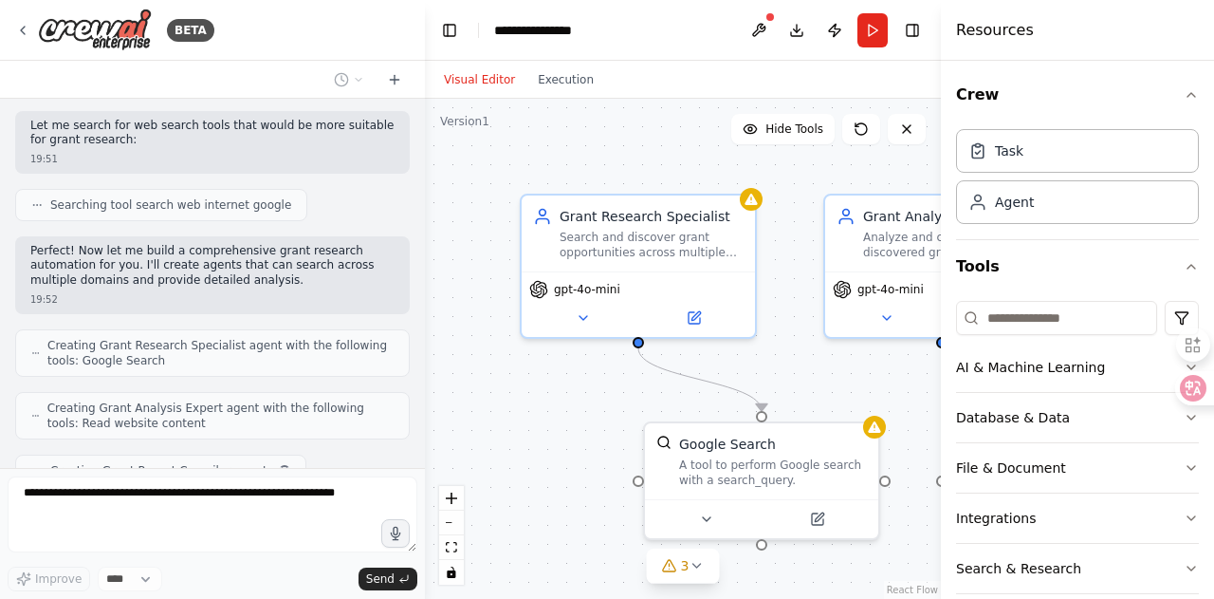
scroll to position [801, 0]
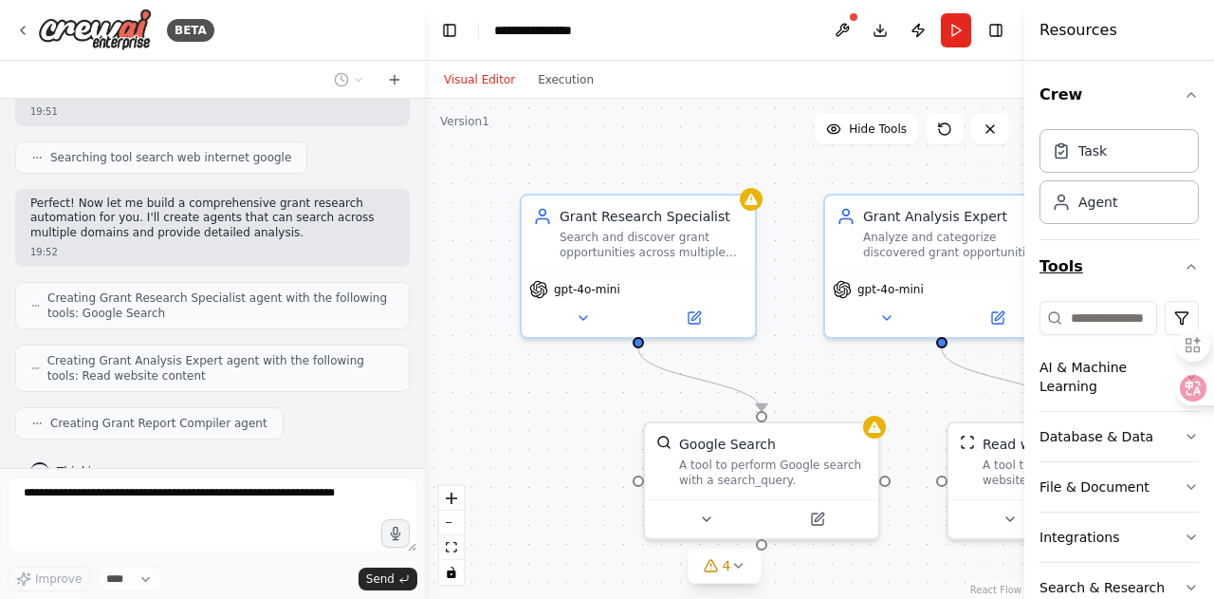
drag, startPoint x: 944, startPoint y: 291, endPoint x: 1133, endPoint y: 280, distance: 189.1
click at [1133, 280] on div "Resources Crew Task Agent Tools AI & Machine Learning Database & Data File & Do…" at bounding box center [1120, 299] width 190 height 599
click at [890, 132] on span "Hide Tools" at bounding box center [878, 128] width 58 height 15
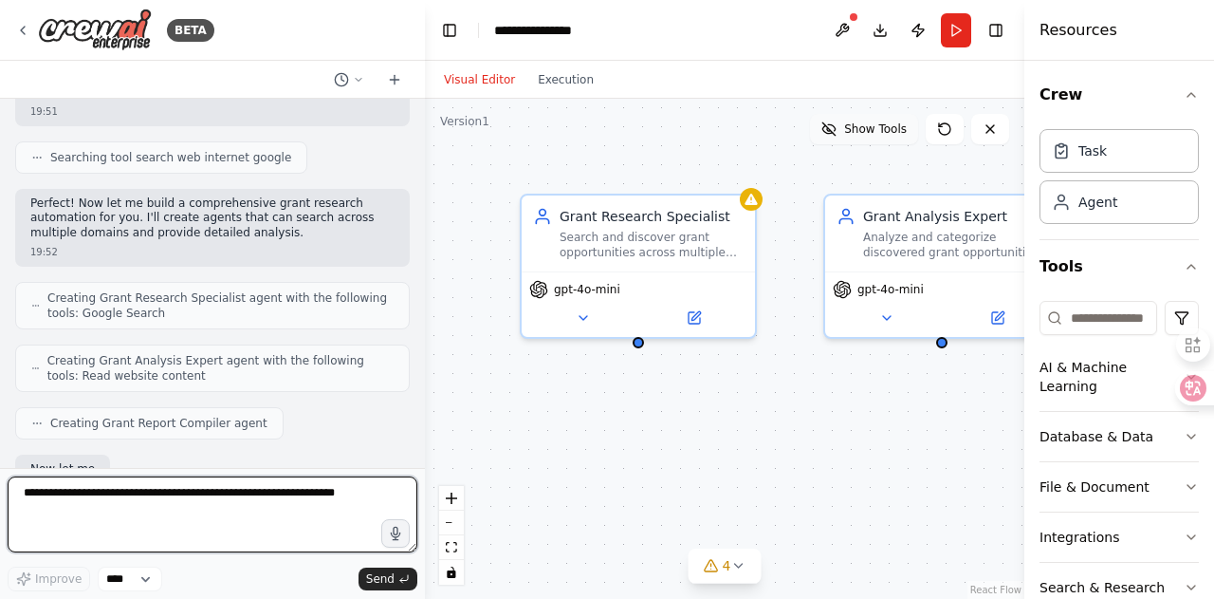
scroll to position [911, 0]
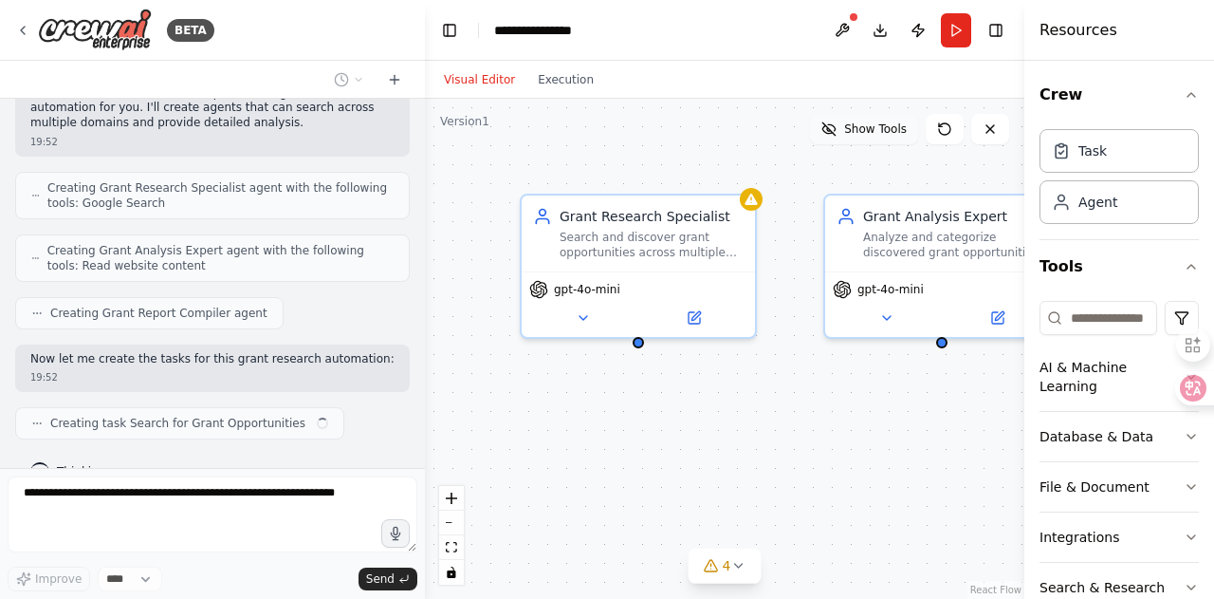
click at [890, 132] on span "Show Tools" at bounding box center [875, 128] width 63 height 15
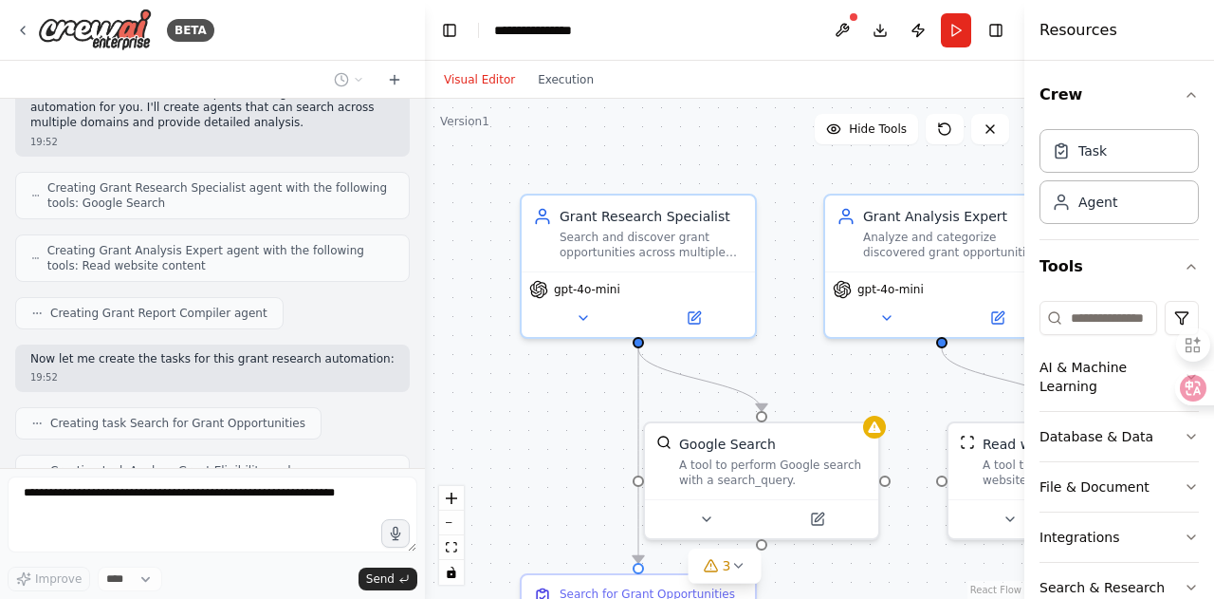
scroll to position [957, 0]
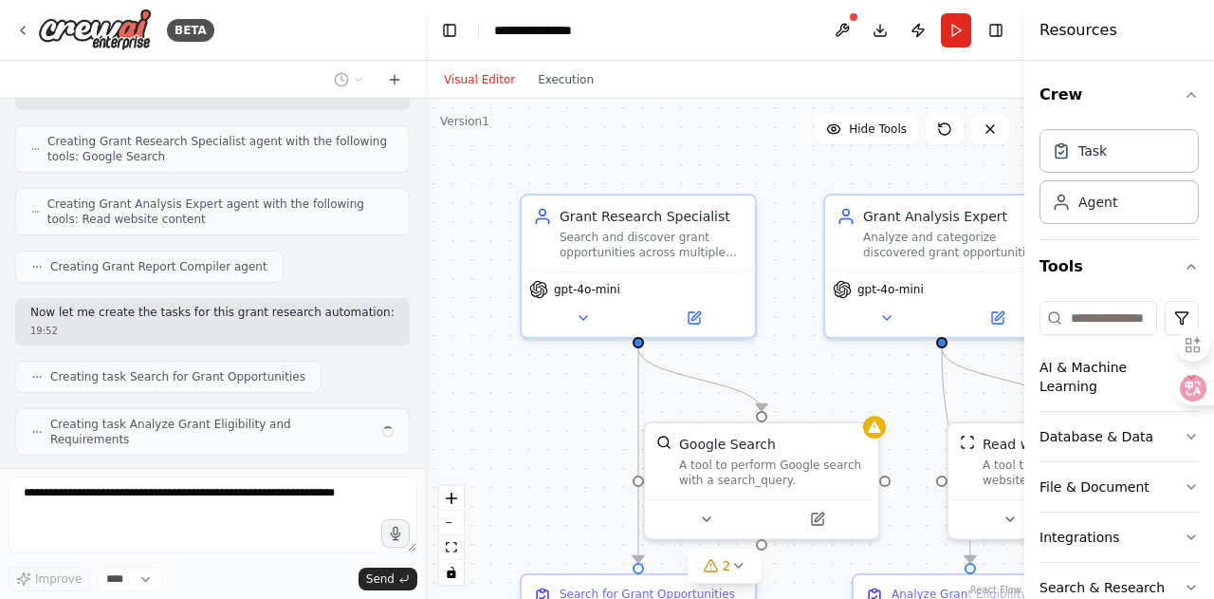
drag, startPoint x: 1027, startPoint y: 120, endPoint x: 1149, endPoint y: 122, distance: 122.4
click at [1149, 122] on div "Resources Crew Task Agent Tools AI & Machine Learning Database & Data File & Do…" at bounding box center [1120, 299] width 190 height 599
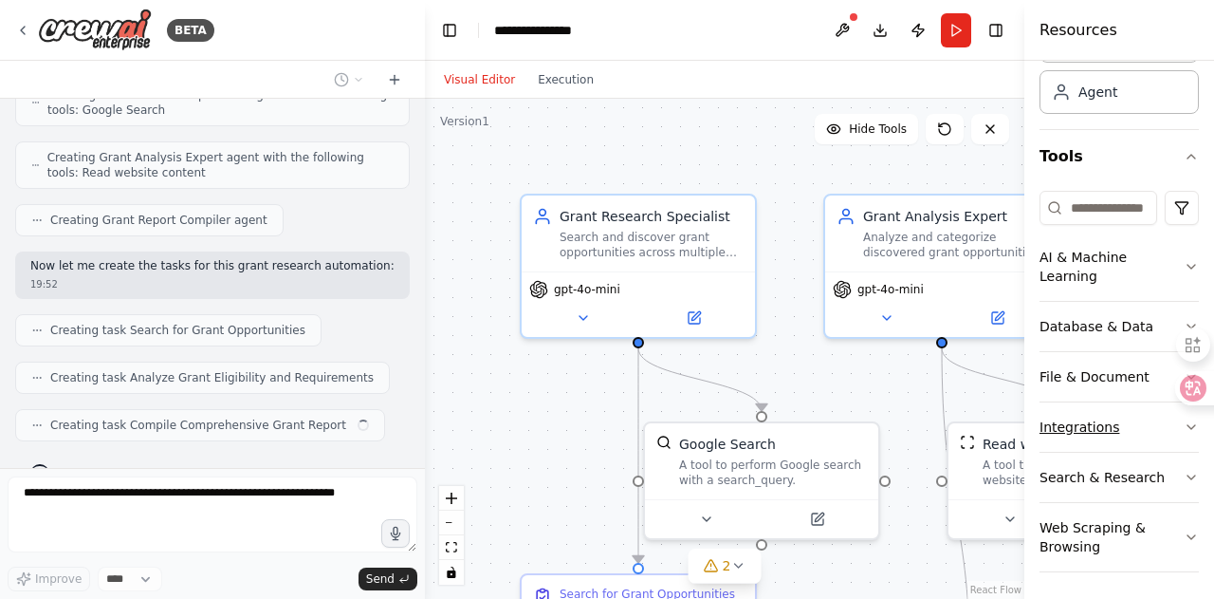
scroll to position [0, 0]
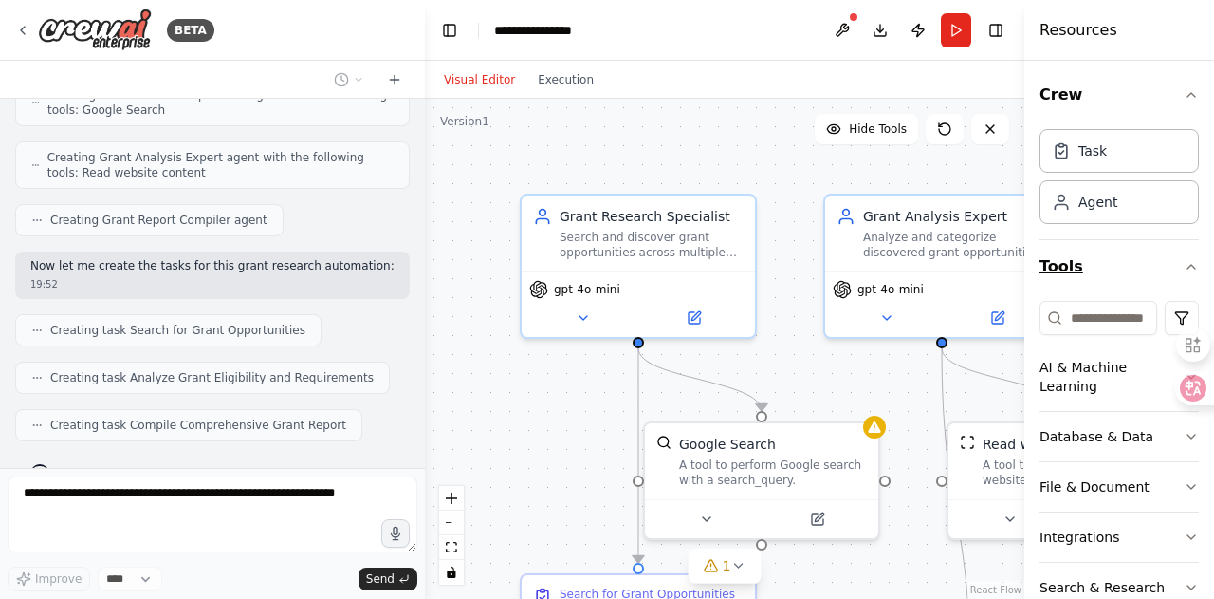
click at [1184, 261] on icon "button" at bounding box center [1191, 266] width 15 height 15
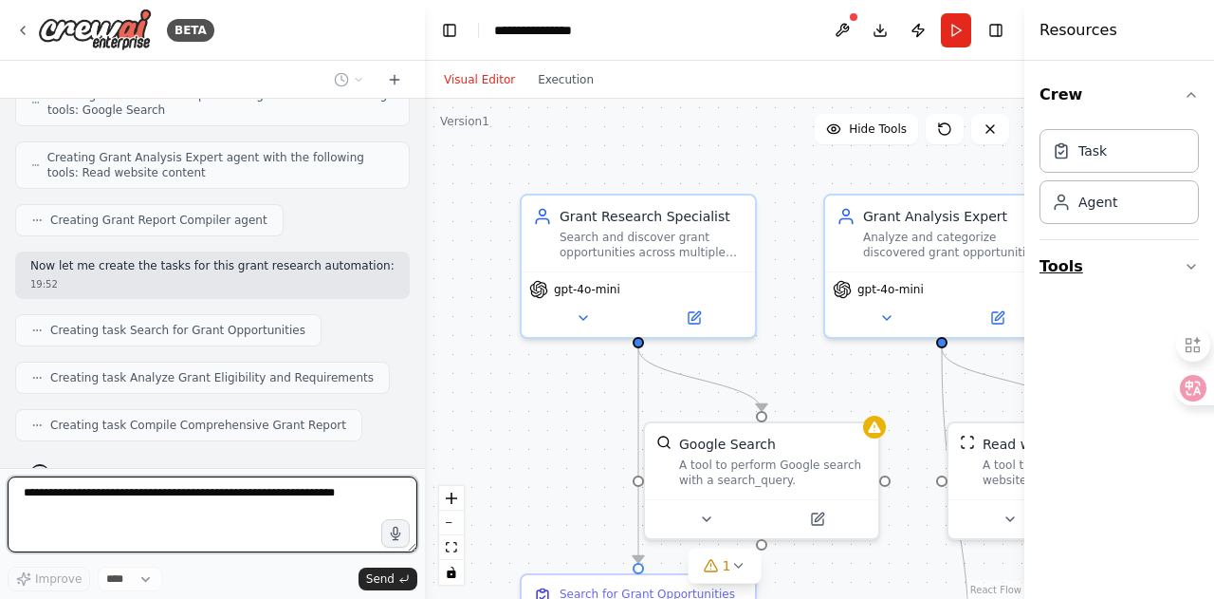
click at [1182, 263] on button "Tools" at bounding box center [1119, 266] width 159 height 53
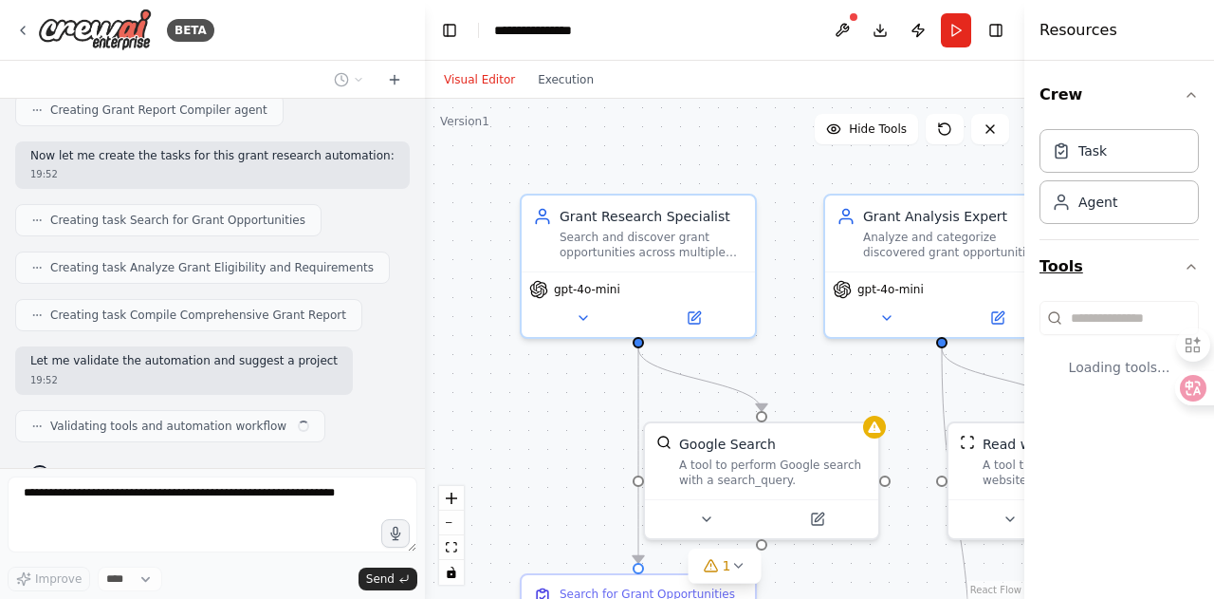
scroll to position [1114, 0]
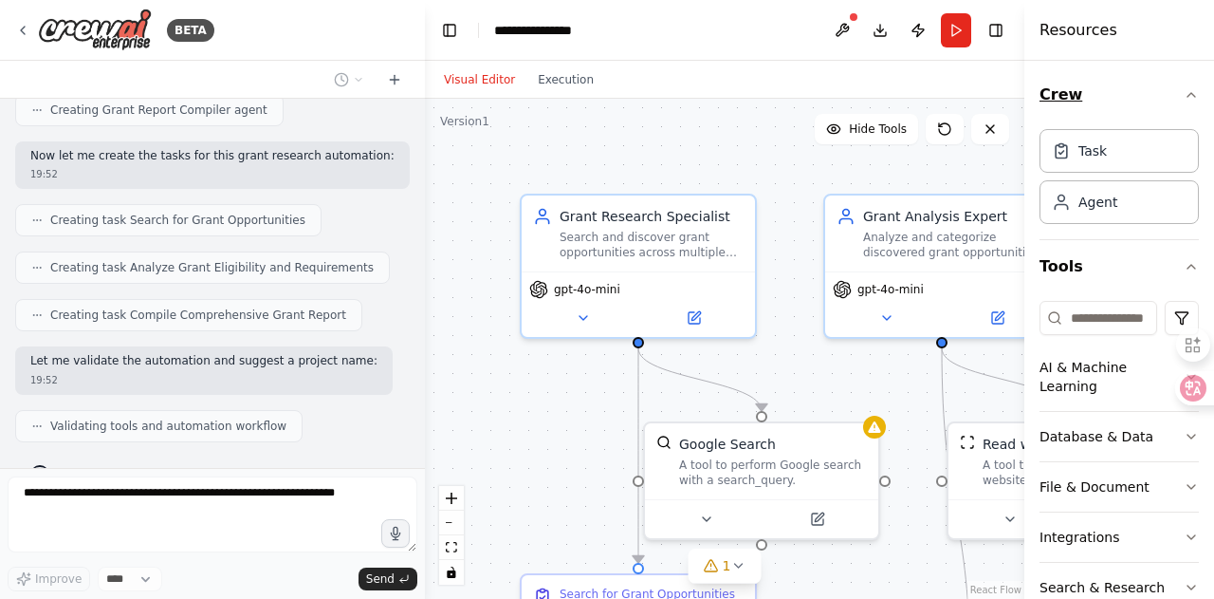
click at [1178, 103] on button "Crew" at bounding box center [1119, 94] width 159 height 53
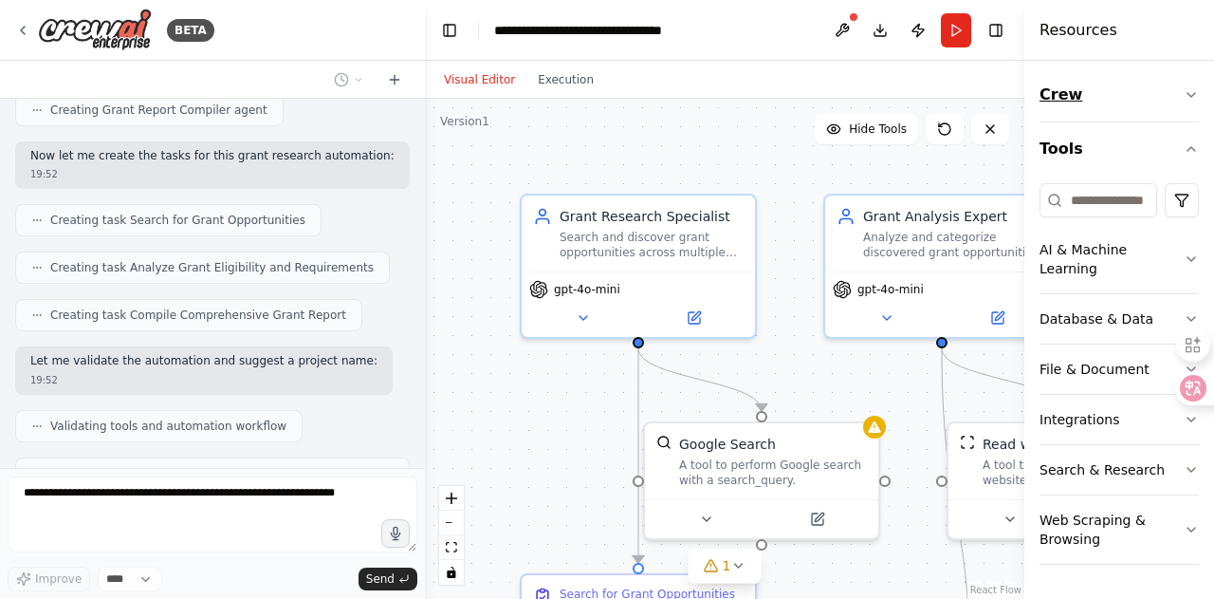
scroll to position [1161, 0]
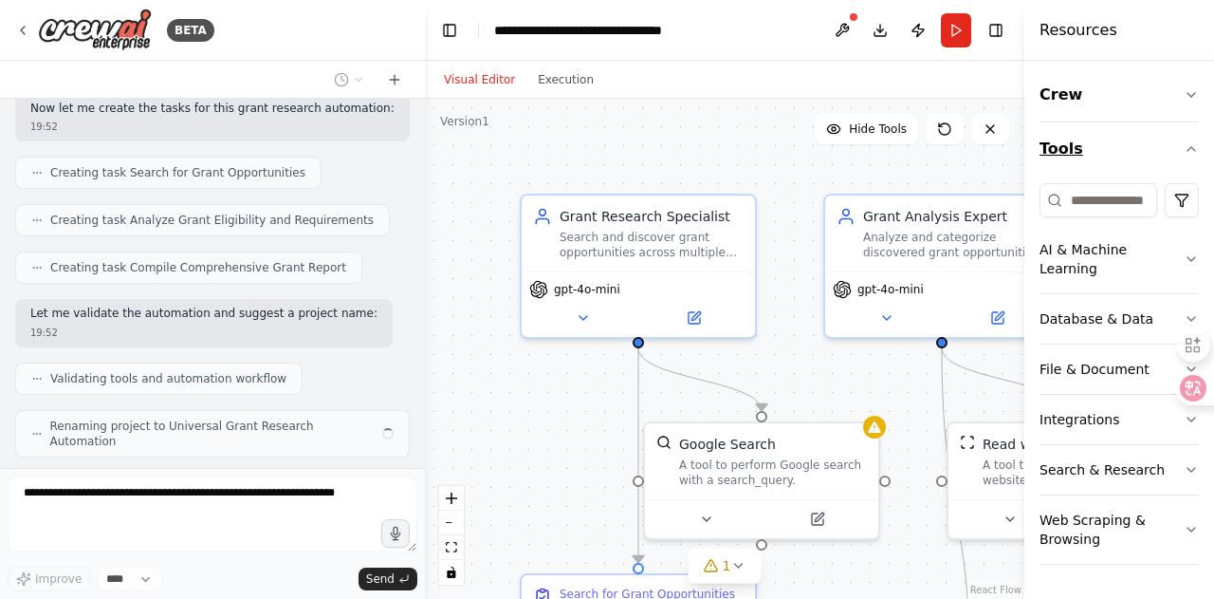
click at [1197, 155] on icon "button" at bounding box center [1191, 148] width 15 height 15
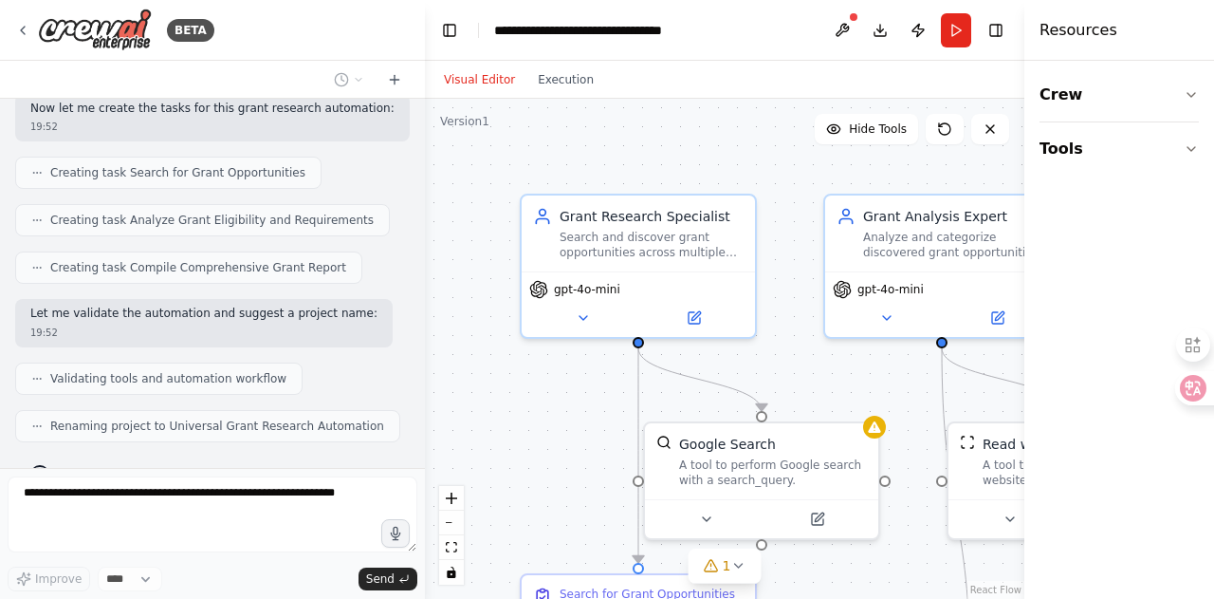
drag, startPoint x: 1084, startPoint y: 245, endPoint x: 1108, endPoint y: 256, distance: 26.3
click at [1108, 256] on div "Crew Tools" at bounding box center [1120, 330] width 190 height 538
drag, startPoint x: 1030, startPoint y: 286, endPoint x: 1144, endPoint y: 282, distance: 113.9
click at [1144, 282] on div "Resources Crew Tools" at bounding box center [1120, 299] width 190 height 599
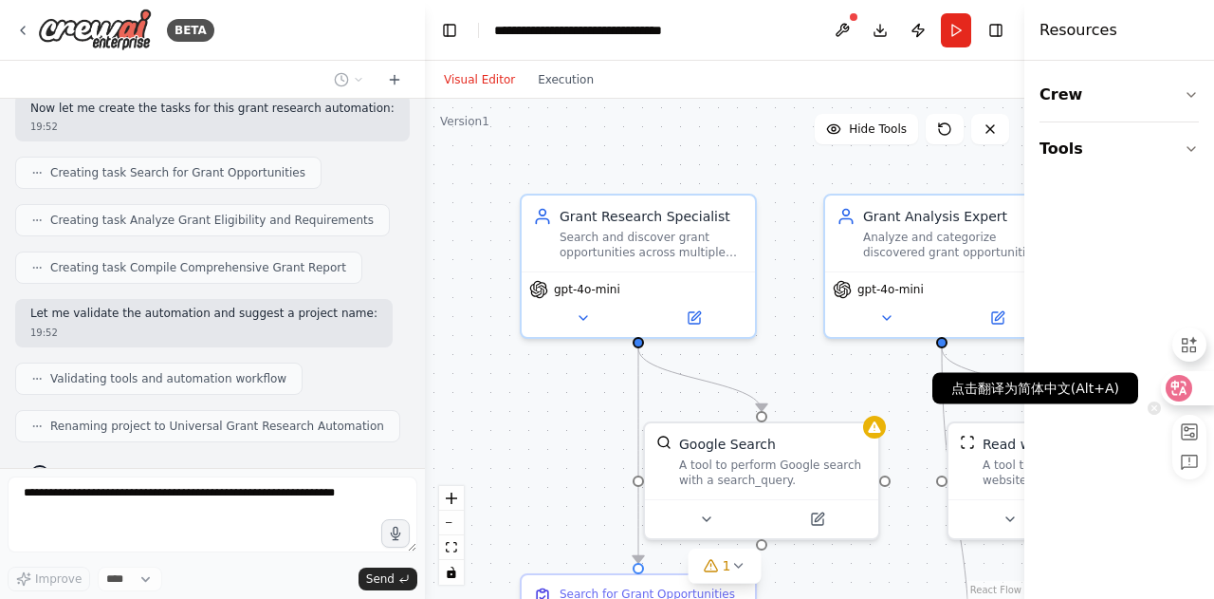
click at [1180, 384] on icon at bounding box center [1179, 388] width 19 height 19
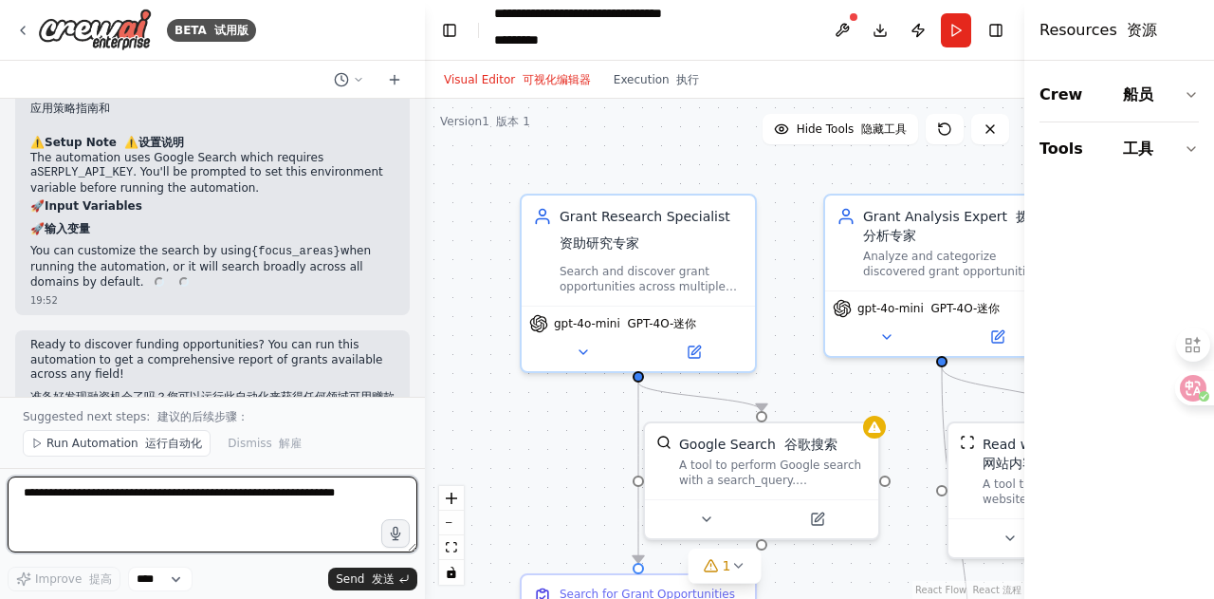
scroll to position [2624, 0]
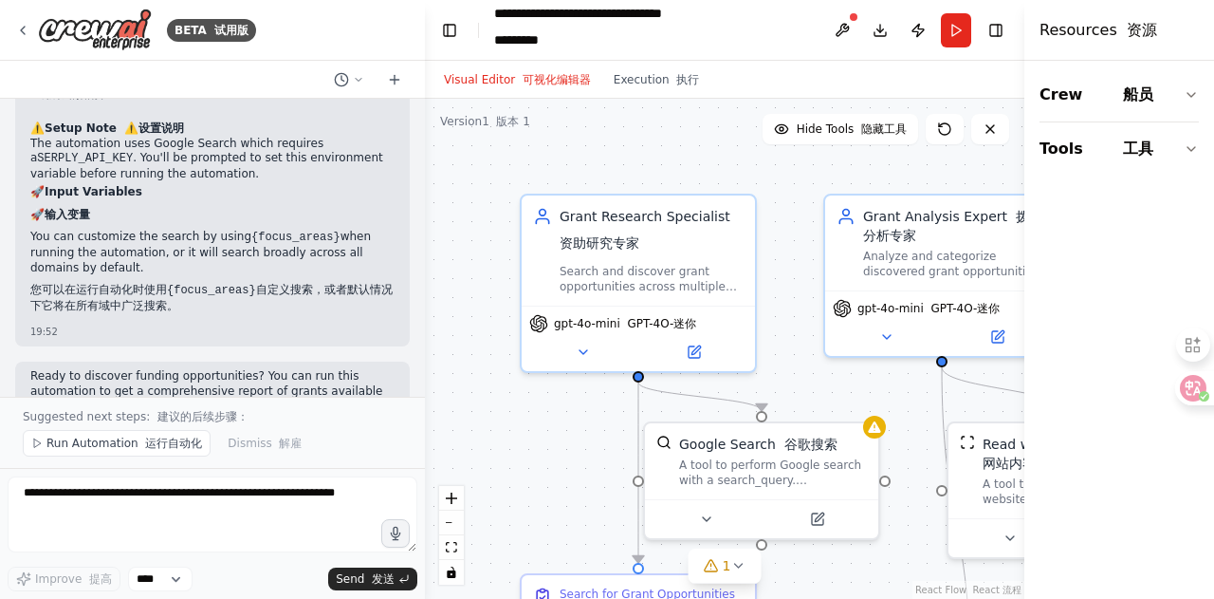
drag, startPoint x: 882, startPoint y: 2, endPoint x: 775, endPoint y: 24, distance: 109.4
click at [775, 24] on header "**********" at bounding box center [725, 30] width 600 height 61
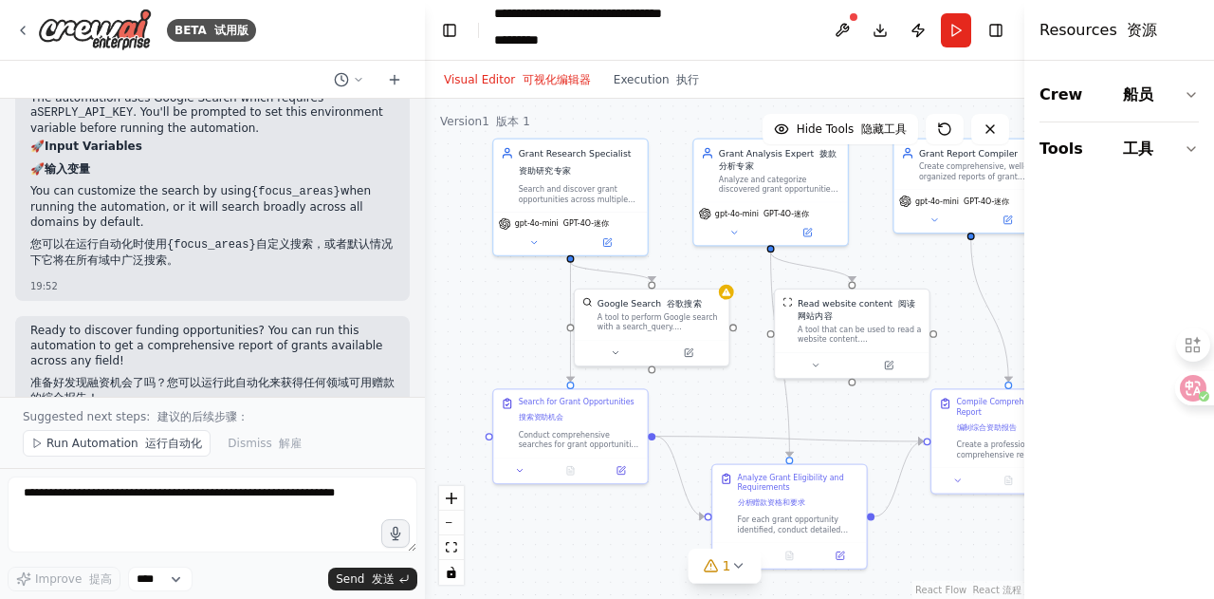
drag, startPoint x: 692, startPoint y: 404, endPoint x: 533, endPoint y: 325, distance: 176.9
click at [533, 325] on div ".deletable-edge-delete-btn { width: 20px; height: 20px; border: 0px solid #ffff…" at bounding box center [725, 349] width 600 height 500
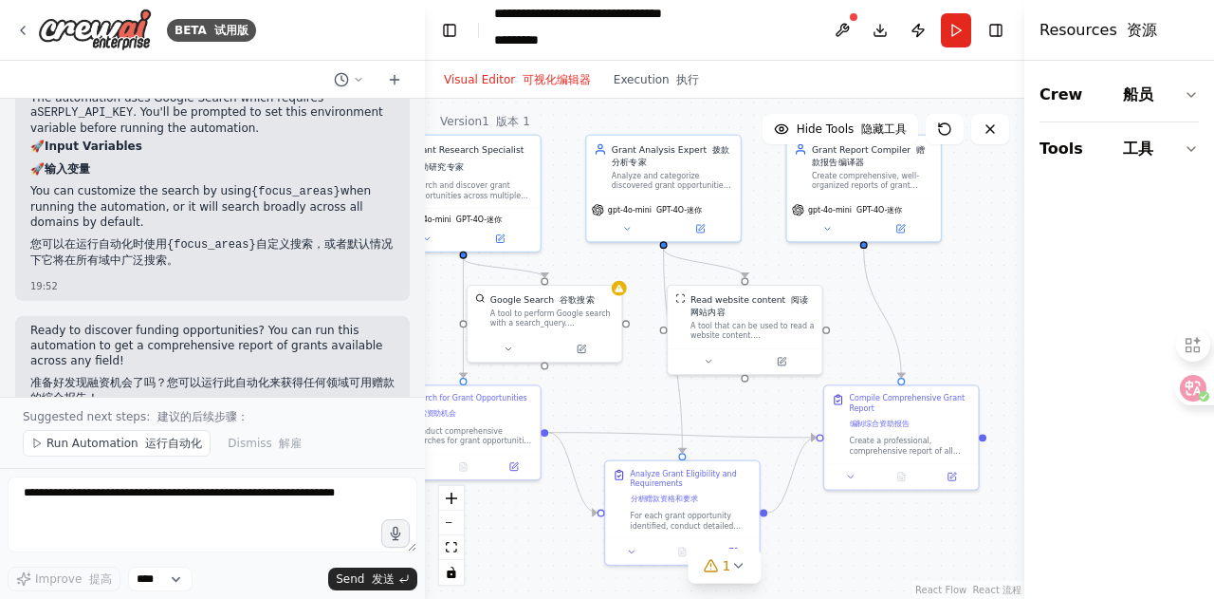
drag, startPoint x: 949, startPoint y: 546, endPoint x: 831, endPoint y: 549, distance: 117.7
click at [831, 549] on div ".deletable-edge-delete-btn { width: 20px; height: 20px; border: 0px solid #ffff…" at bounding box center [725, 349] width 600 height 500
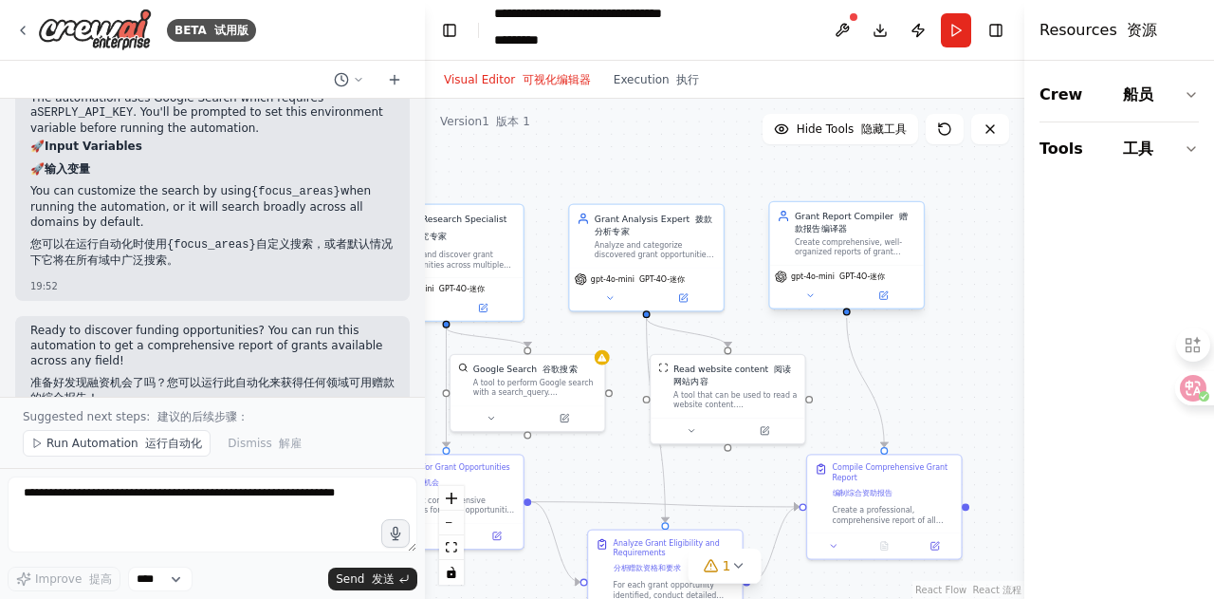
drag, startPoint x: 944, startPoint y: 301, endPoint x: 909, endPoint y: 254, distance: 58.3
click at [935, 341] on div ".deletable-edge-delete-btn { width: 20px; height: 20px; border: 0px solid #ffff…" at bounding box center [725, 349] width 600 height 500
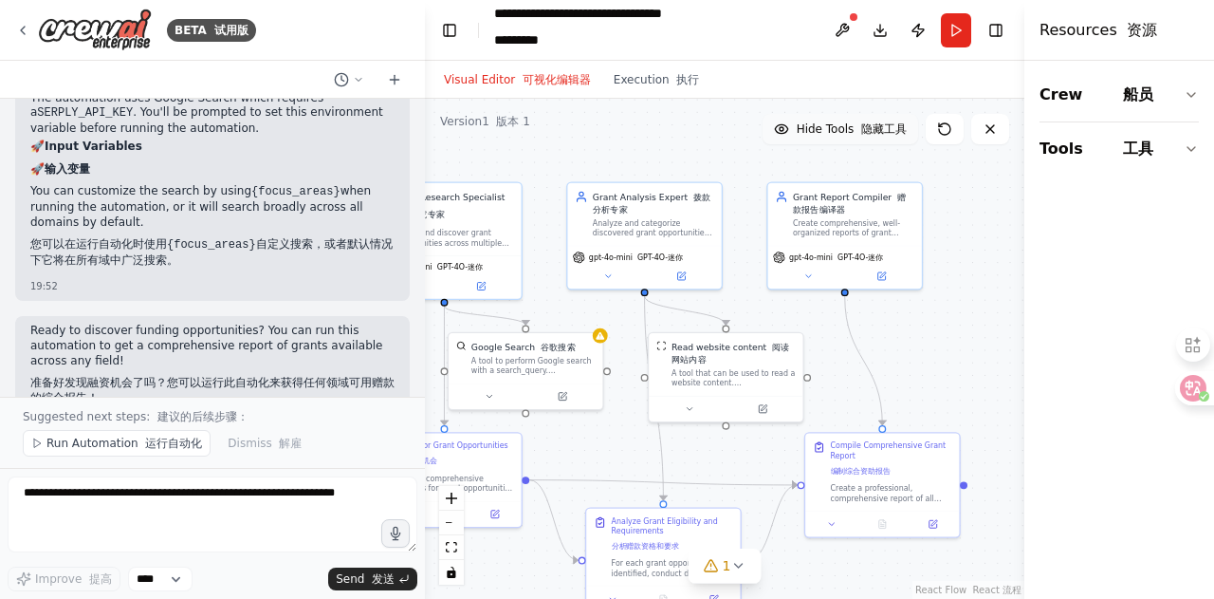
click at [784, 128] on circle at bounding box center [782, 129] width 4 height 4
click at [785, 128] on icon at bounding box center [776, 128] width 15 height 15
click at [784, 128] on circle at bounding box center [782, 129] width 4 height 4
click at [785, 128] on icon at bounding box center [776, 128] width 15 height 15
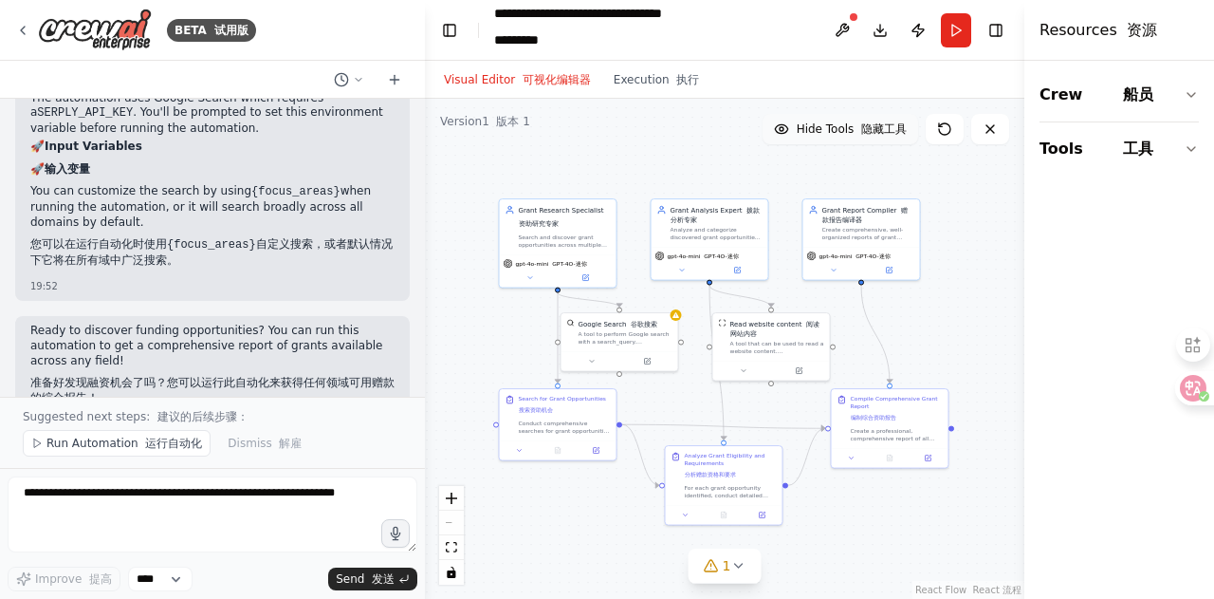
drag, startPoint x: 958, startPoint y: 335, endPoint x: 945, endPoint y: 316, distance: 23.2
click at [945, 316] on div ".deletable-edge-delete-btn { width: 20px; height: 20px; border: 0px solid #ffff…" at bounding box center [725, 349] width 600 height 500
